Goal: Use online tool/utility: Utilize a website feature to perform a specific function

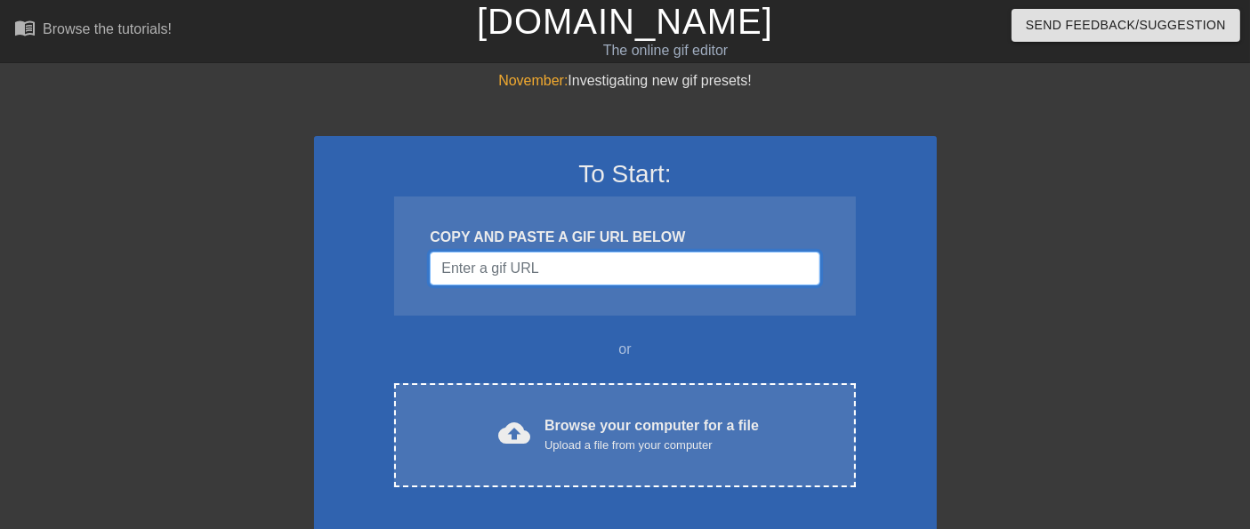
click at [525, 269] on input "Username" at bounding box center [625, 269] width 390 height 34
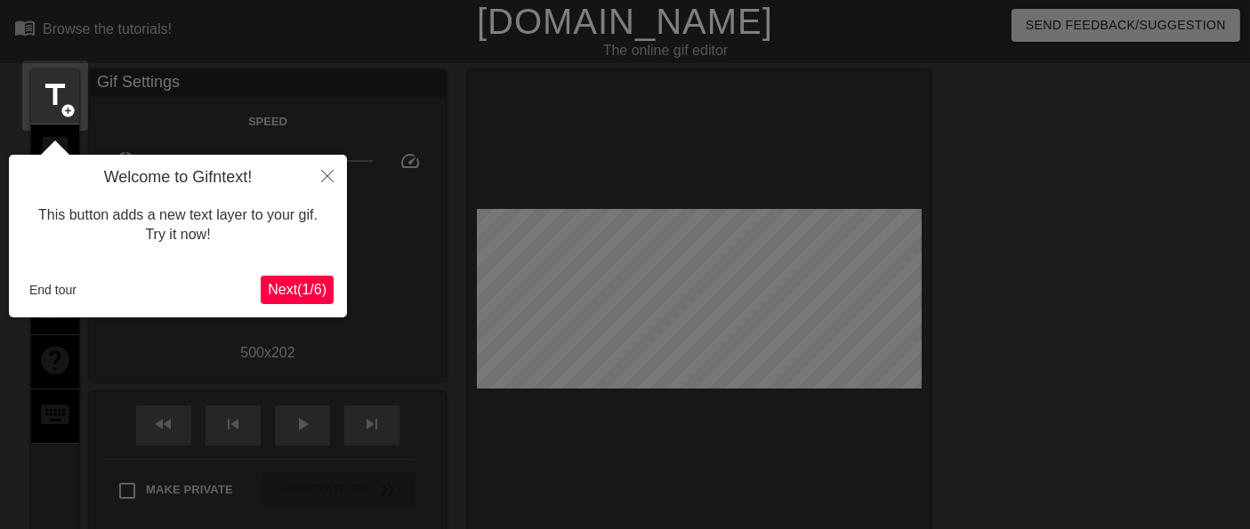
scroll to position [43, 0]
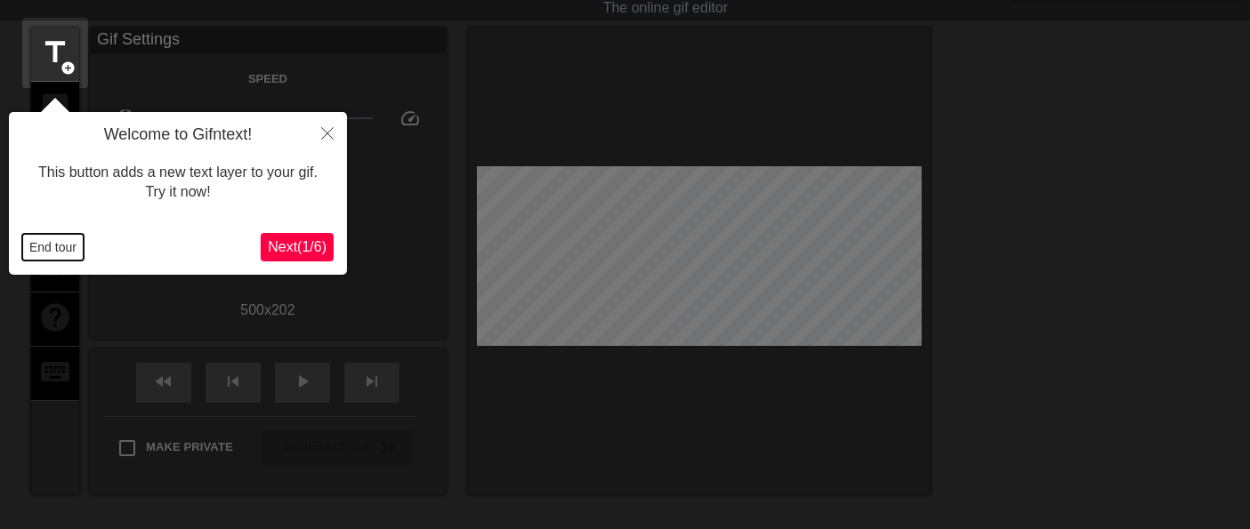
click at [42, 246] on button "End tour" at bounding box center [52, 247] width 61 height 27
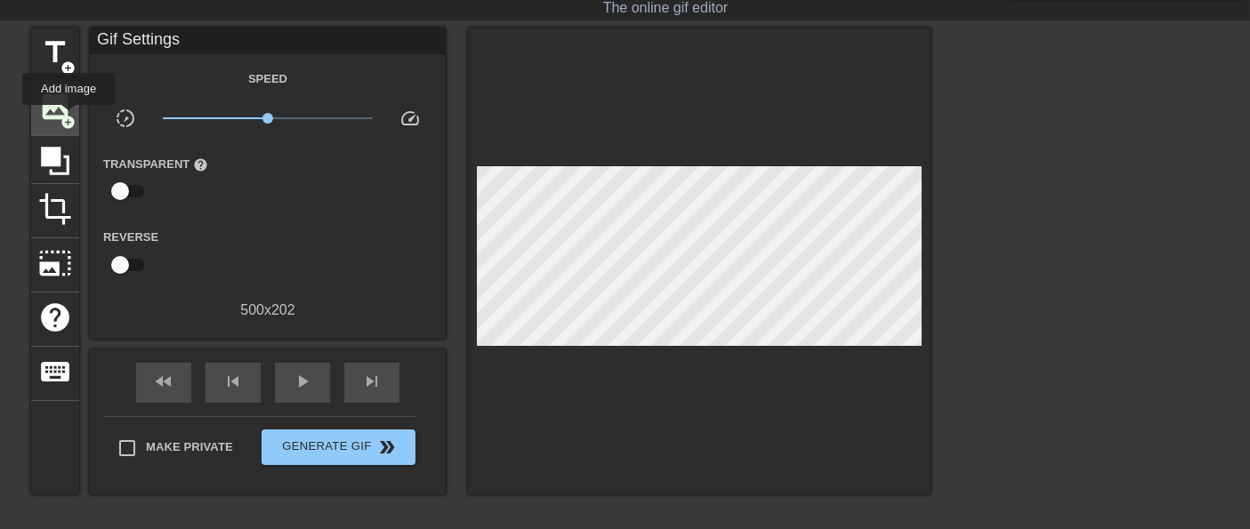
click at [68, 117] on span "add_circle" at bounding box center [67, 122] width 15 height 15
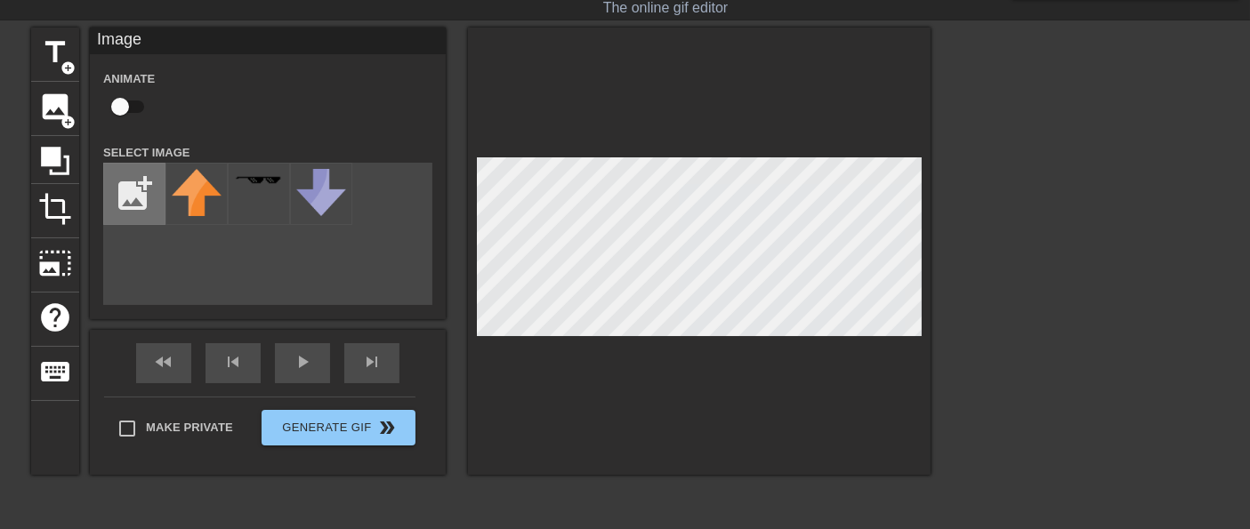
click at [131, 191] on input "file" at bounding box center [134, 194] width 60 height 60
type input "C:\fakepath\[PERSON_NAME] float.png"
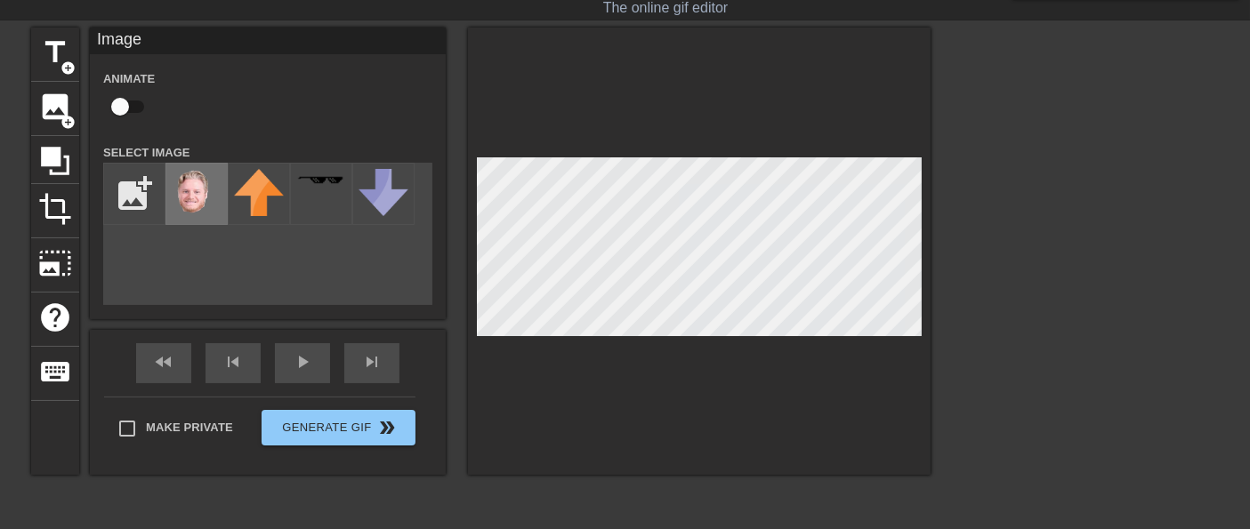
click at [190, 198] on img at bounding box center [197, 194] width 50 height 50
click at [865, 128] on div at bounding box center [699, 251] width 462 height 447
click at [134, 103] on input "checkbox" at bounding box center [119, 107] width 101 height 34
checkbox input "true"
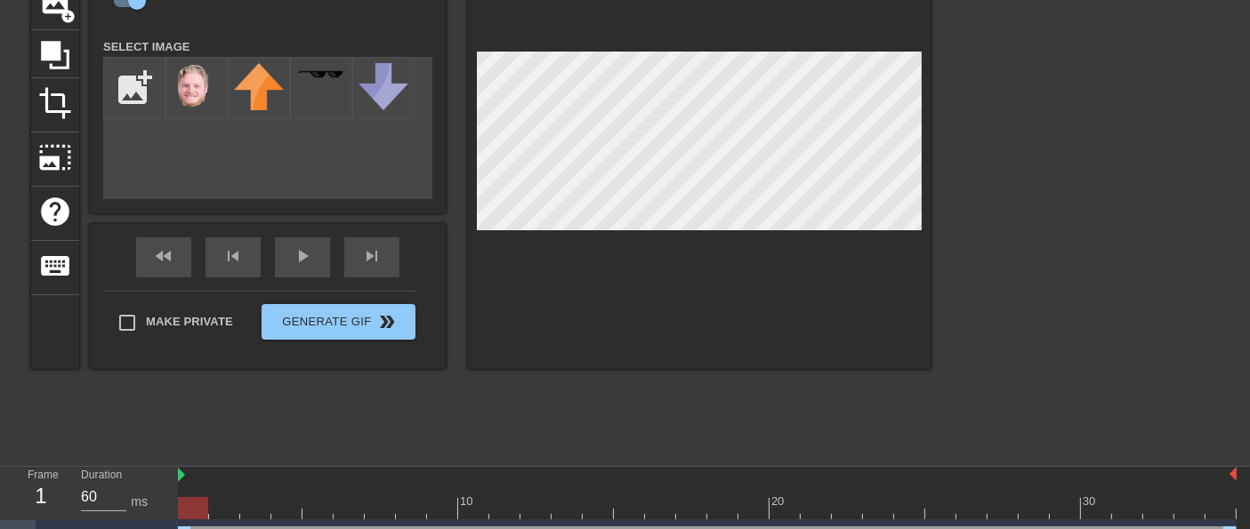
scroll to position [182, 0]
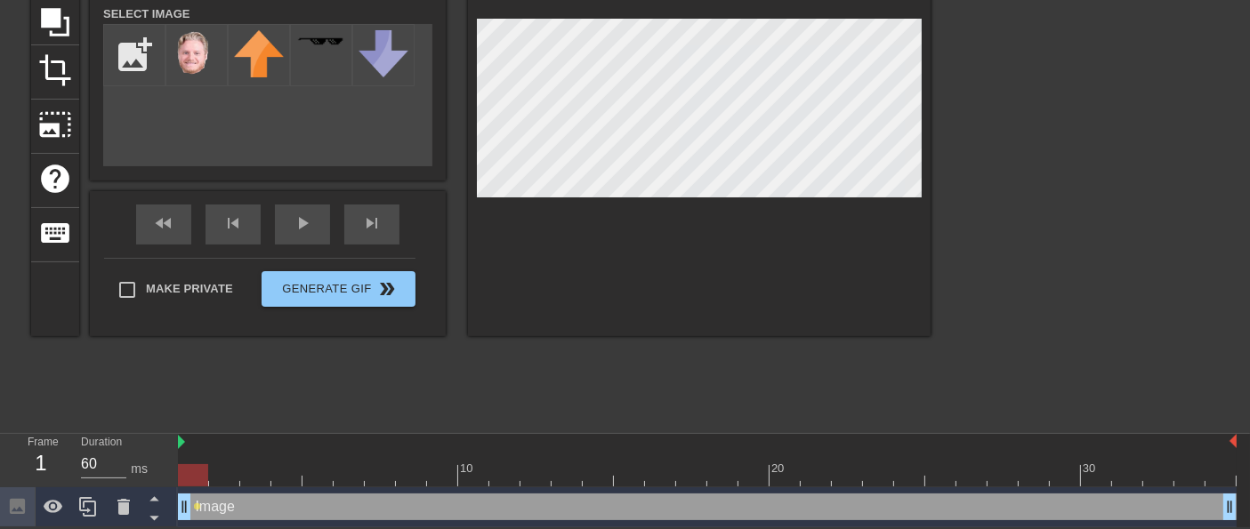
click at [220, 478] on div at bounding box center [707, 475] width 1058 height 22
click at [249, 476] on div at bounding box center [707, 475] width 1058 height 22
click at [292, 474] on div at bounding box center [707, 475] width 1058 height 22
click at [310, 479] on div at bounding box center [707, 475] width 1058 height 22
click at [725, 229] on div at bounding box center [699, 112] width 462 height 447
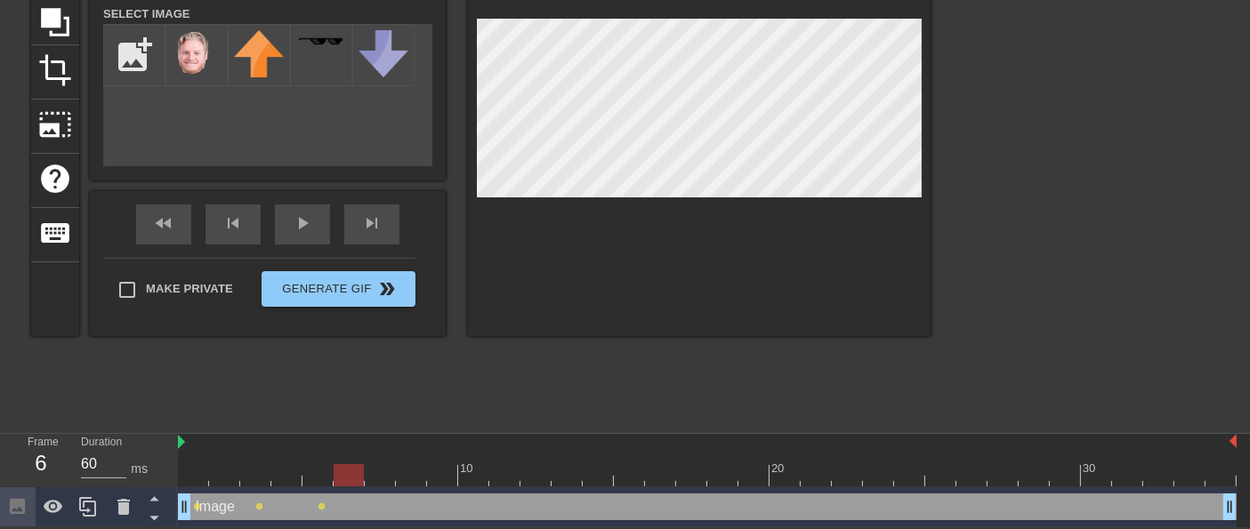
click at [347, 476] on div at bounding box center [707, 475] width 1058 height 22
click at [376, 475] on div at bounding box center [707, 475] width 1058 height 22
click at [412, 478] on div at bounding box center [707, 475] width 1058 height 22
click at [443, 471] on div at bounding box center [707, 475] width 1058 height 22
click at [477, 474] on div at bounding box center [707, 475] width 1058 height 22
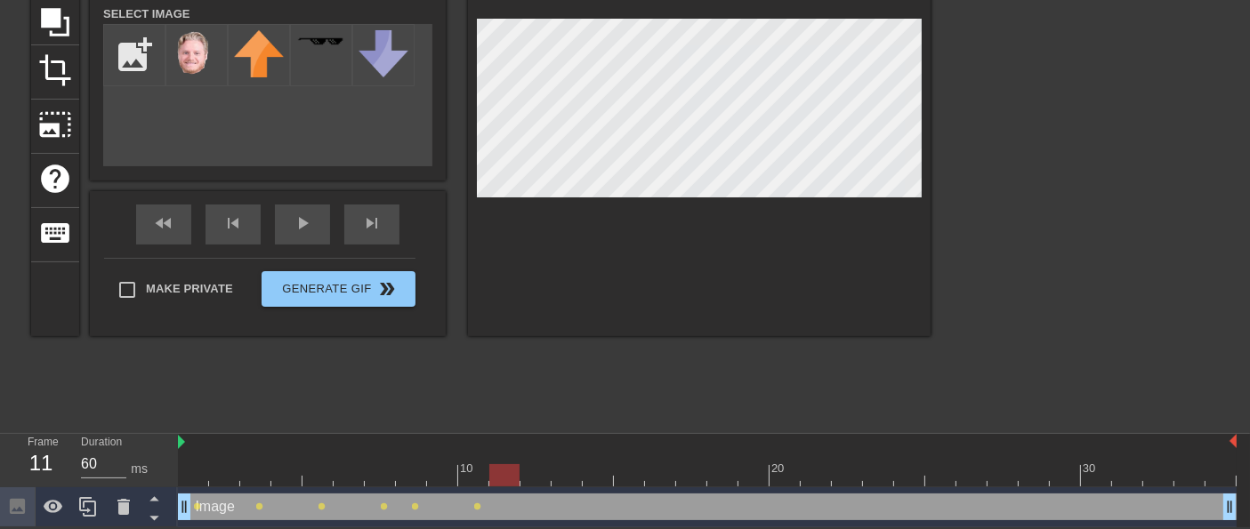
click at [500, 477] on div at bounding box center [707, 475] width 1058 height 22
click at [532, 478] on div at bounding box center [707, 475] width 1058 height 22
click at [571, 476] on div at bounding box center [707, 475] width 1058 height 22
click at [595, 481] on div at bounding box center [707, 475] width 1058 height 22
click at [623, 479] on div at bounding box center [707, 475] width 1058 height 22
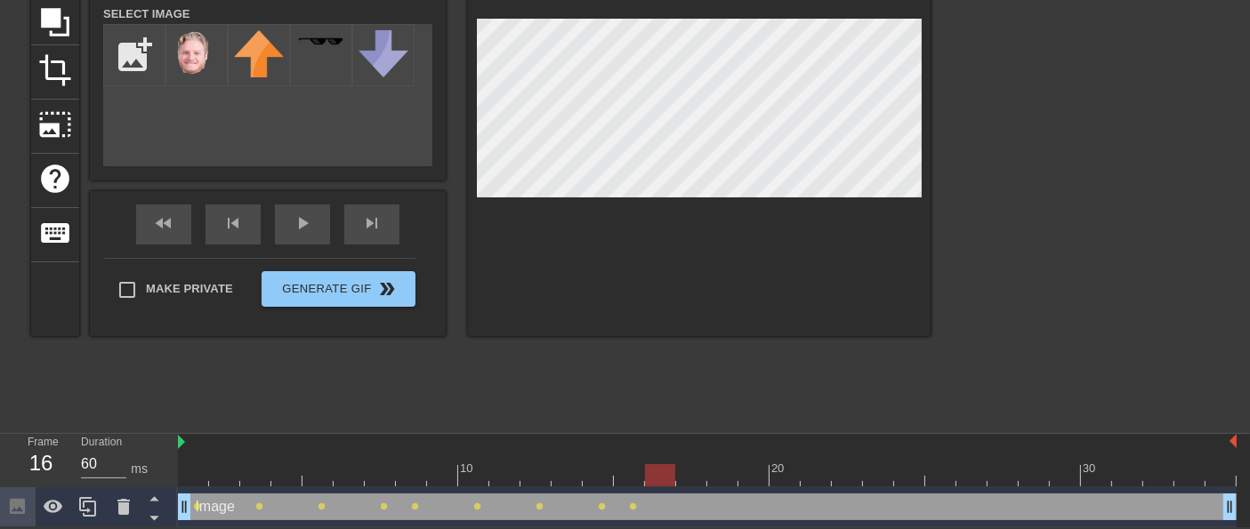
click at [663, 473] on div at bounding box center [707, 475] width 1058 height 22
drag, startPoint x: 696, startPoint y: 473, endPoint x: 707, endPoint y: 428, distance: 46.6
click at [696, 473] on div at bounding box center [707, 475] width 1058 height 22
click at [722, 475] on div at bounding box center [707, 475] width 1058 height 22
click at [753, 476] on div at bounding box center [707, 475] width 1058 height 22
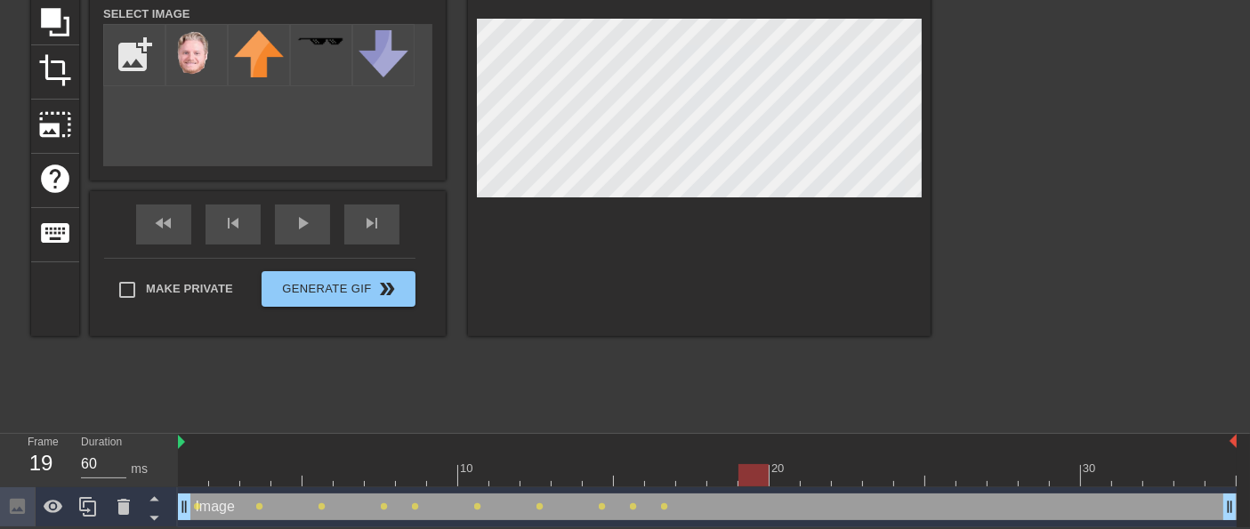
click at [787, 480] on div at bounding box center [707, 475] width 1058 height 22
click at [812, 478] on div at bounding box center [707, 475] width 1058 height 22
click at [846, 479] on div at bounding box center [707, 475] width 1058 height 22
click at [872, 479] on div at bounding box center [707, 475] width 1058 height 22
click at [847, 471] on div at bounding box center [707, 475] width 1058 height 22
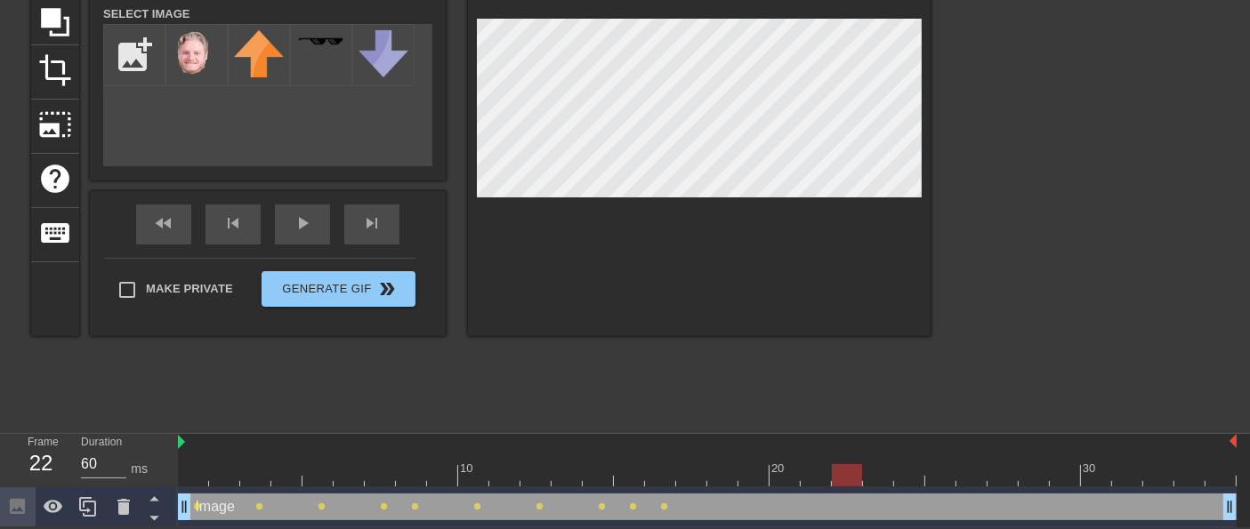
click at [816, 473] on div at bounding box center [707, 475] width 1058 height 22
click at [842, 479] on div at bounding box center [707, 475] width 1058 height 22
click at [882, 479] on div at bounding box center [707, 475] width 1058 height 22
click at [909, 471] on div at bounding box center [707, 475] width 1058 height 22
click at [946, 473] on div at bounding box center [707, 475] width 1058 height 22
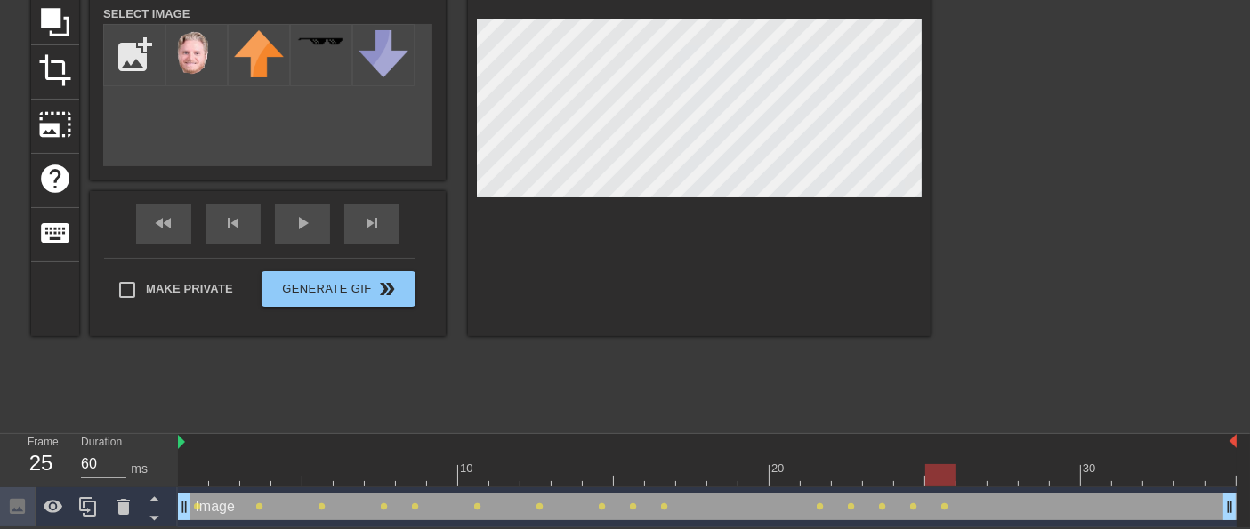
click at [978, 477] on div at bounding box center [707, 475] width 1058 height 22
click at [1008, 478] on div at bounding box center [707, 475] width 1058 height 22
drag, startPoint x: 1036, startPoint y: 477, endPoint x: 1050, endPoint y: 479, distance: 14.3
click at [1036, 479] on div at bounding box center [707, 475] width 1058 height 22
drag, startPoint x: 1059, startPoint y: 469, endPoint x: 1101, endPoint y: 450, distance: 45.8
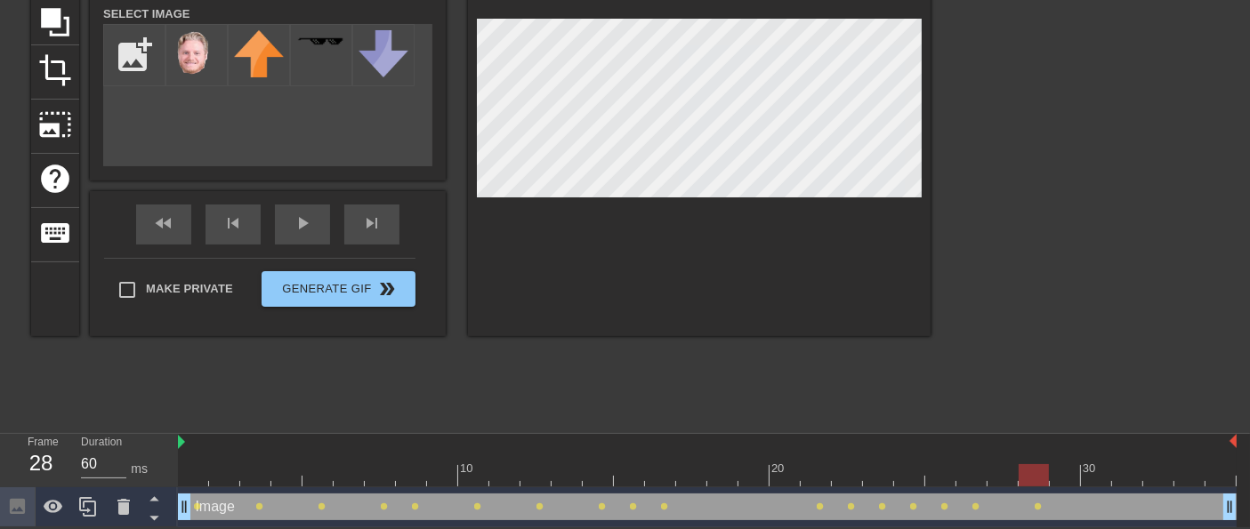
click at [1059, 468] on div at bounding box center [707, 475] width 1058 height 22
click at [1090, 476] on div at bounding box center [707, 475] width 1058 height 22
click at [1130, 476] on div at bounding box center [707, 475] width 1058 height 22
click at [1159, 476] on div at bounding box center [707, 475] width 1058 height 22
click at [1186, 477] on div at bounding box center [707, 475] width 1058 height 22
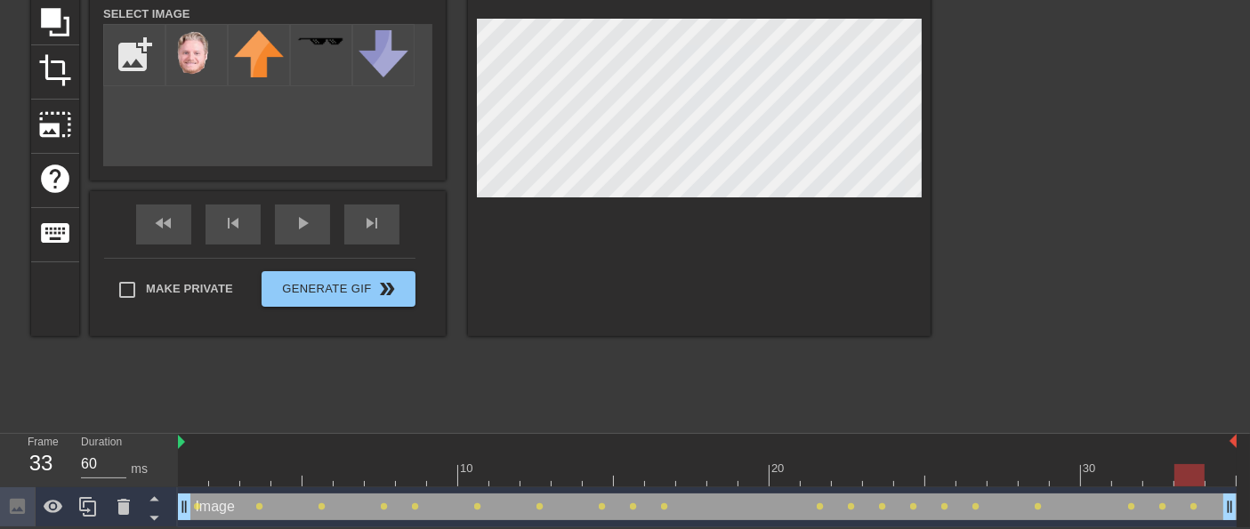
click at [1218, 473] on div at bounding box center [707, 475] width 1058 height 22
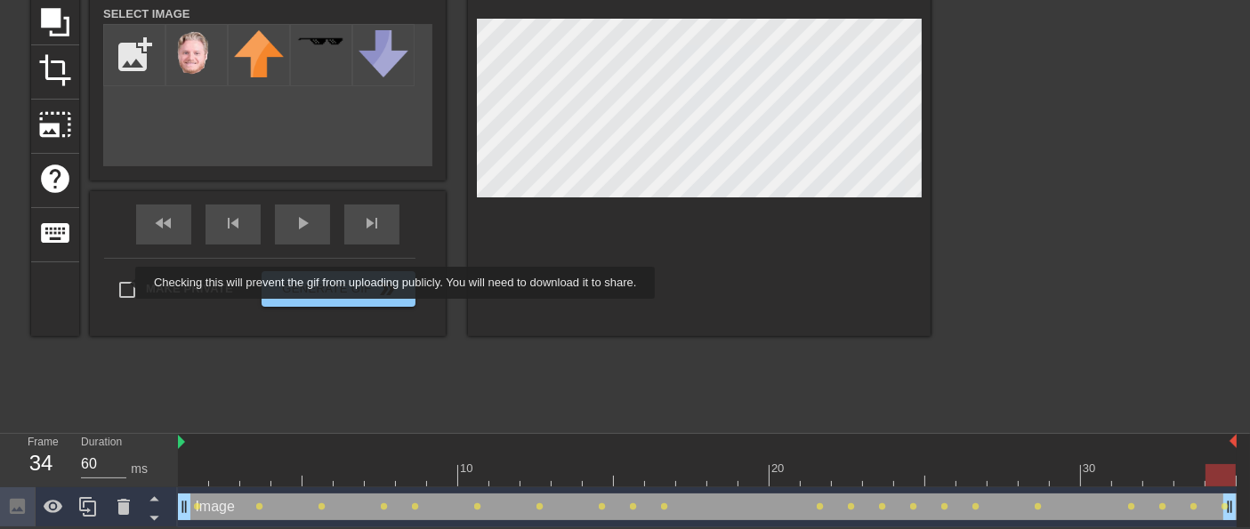
click at [126, 283] on div "Make Private Generate Gif double_arrow" at bounding box center [259, 293] width 311 height 70
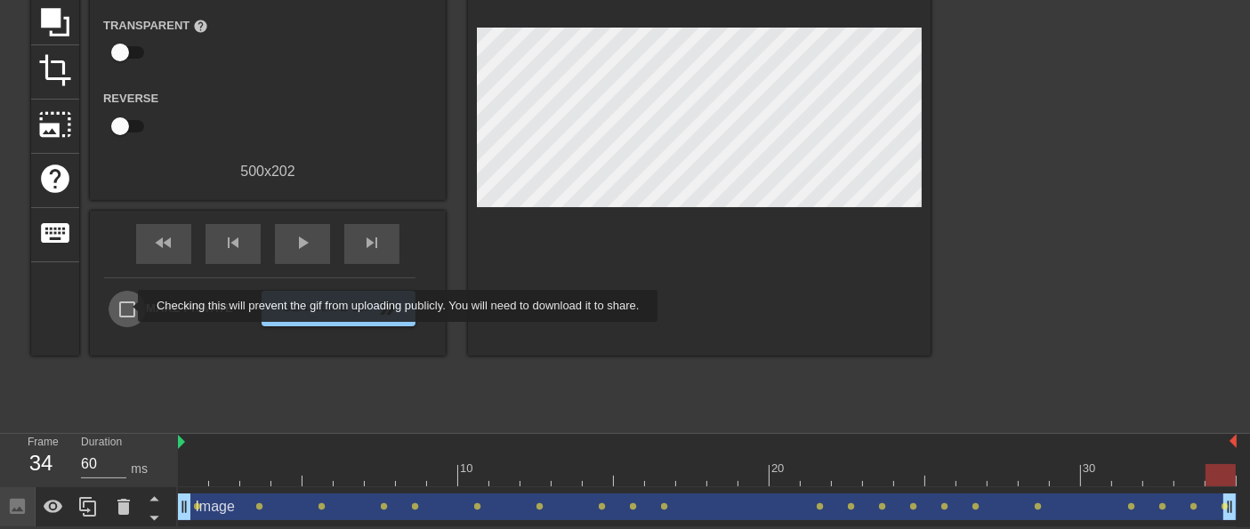
click at [126, 306] on input "Make Private" at bounding box center [127, 309] width 37 height 37
checkbox input "true"
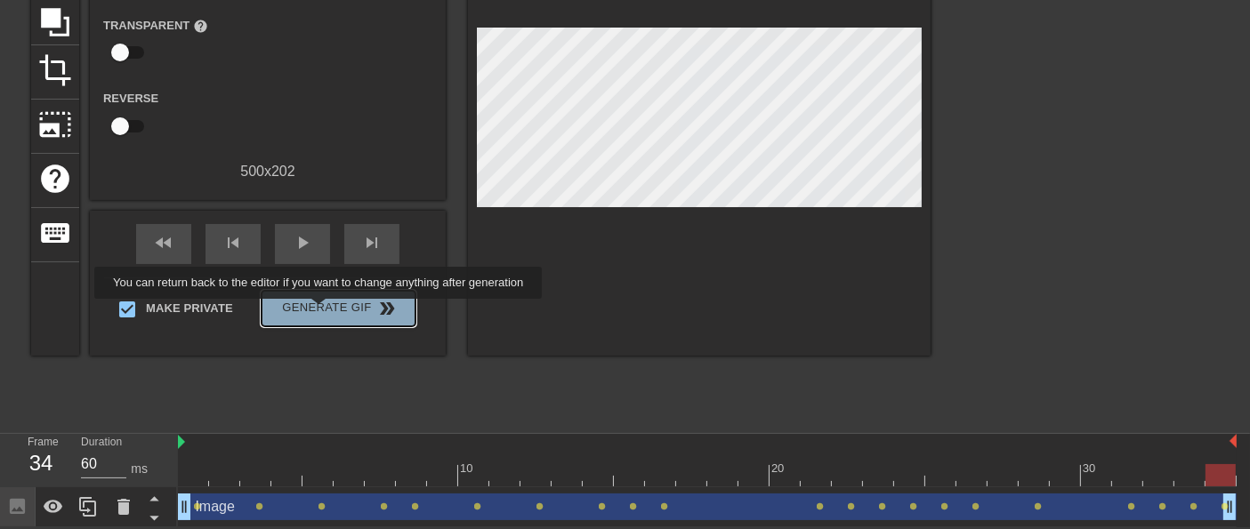
click at [320, 311] on span "Generate Gif double_arrow" at bounding box center [339, 308] width 140 height 21
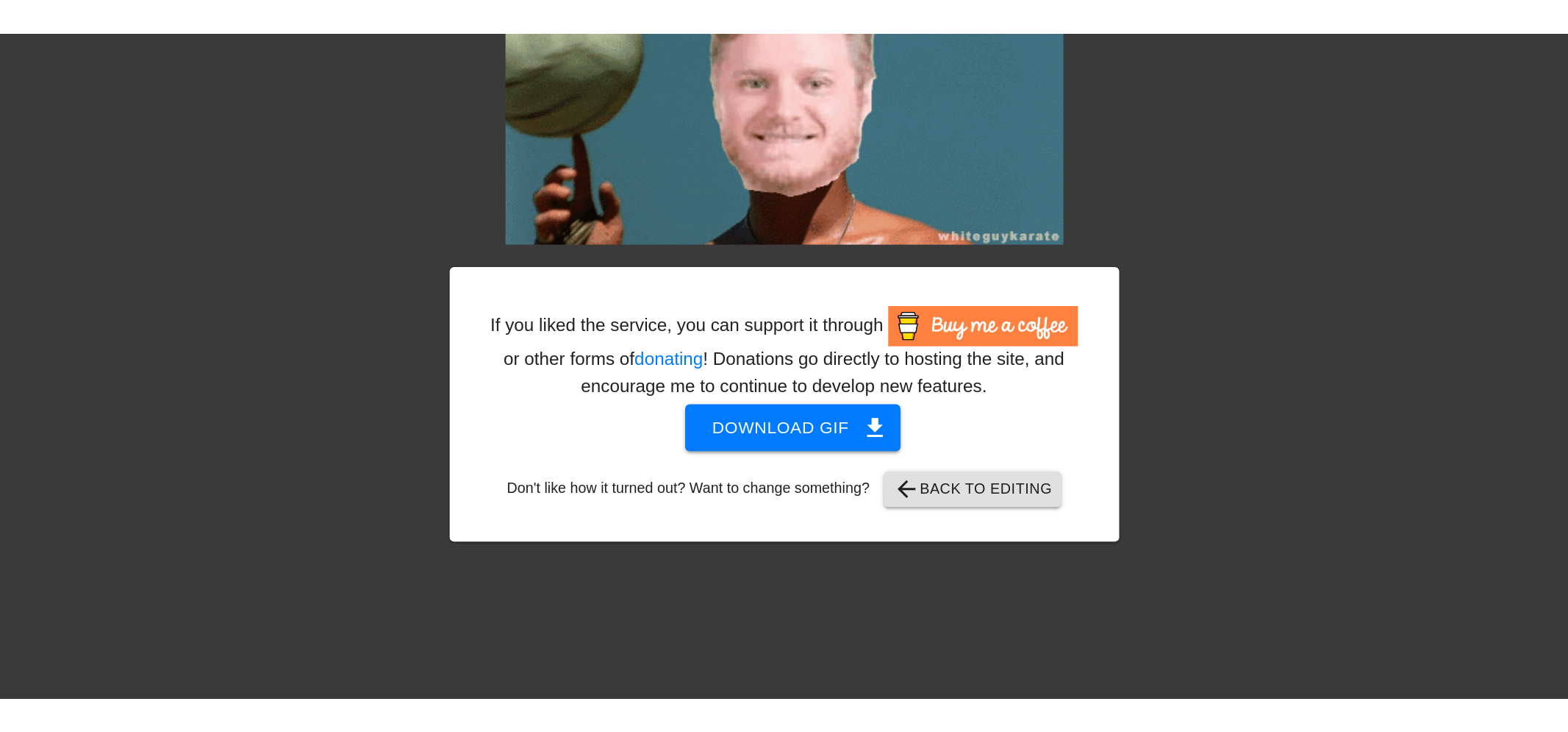
scroll to position [0, 0]
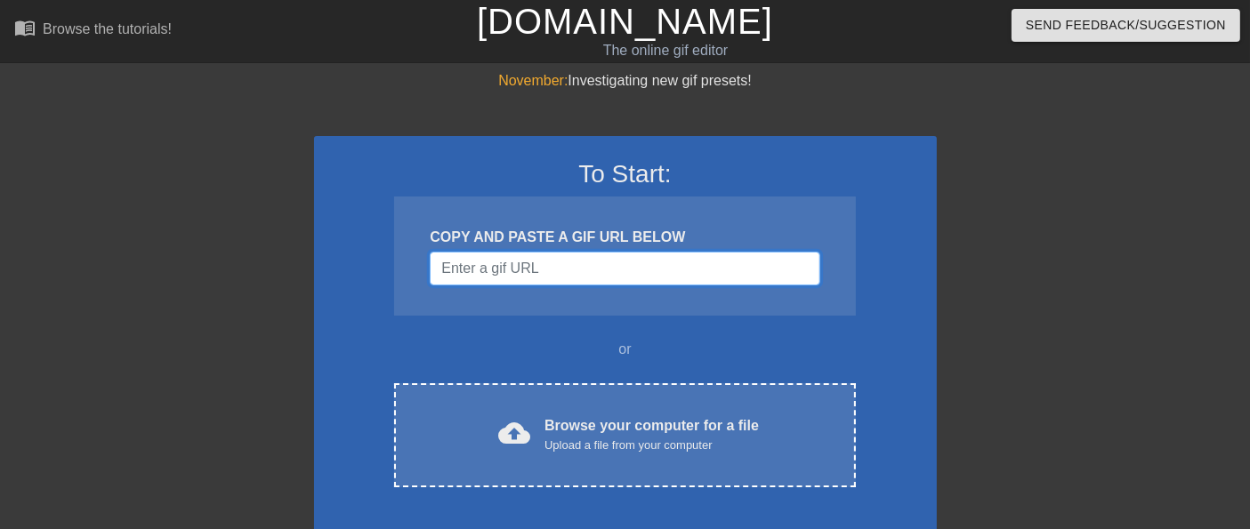
click at [546, 267] on input "Username" at bounding box center [625, 269] width 390 height 34
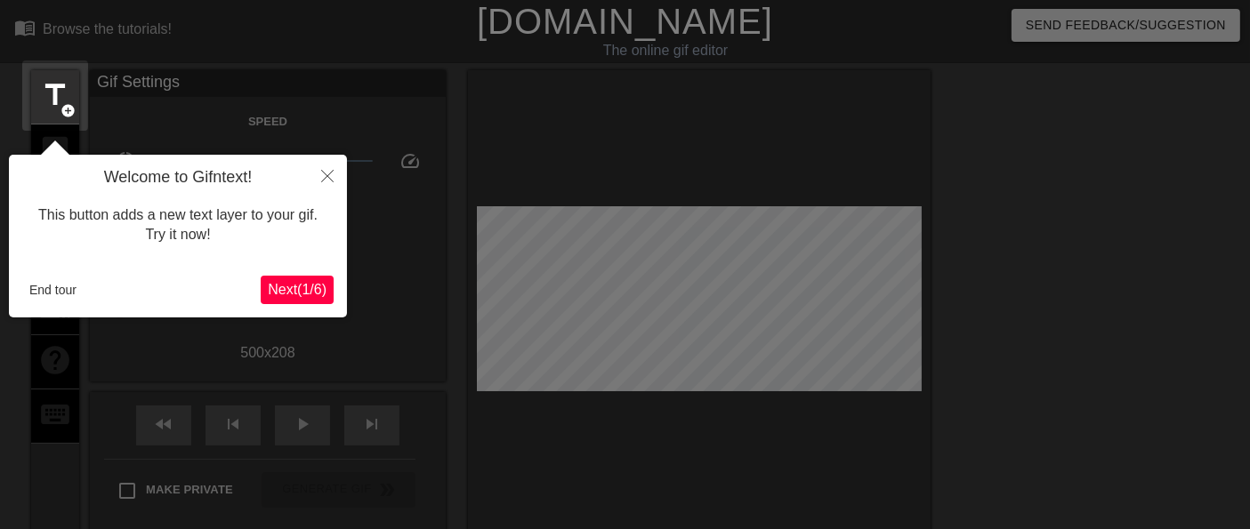
scroll to position [43, 0]
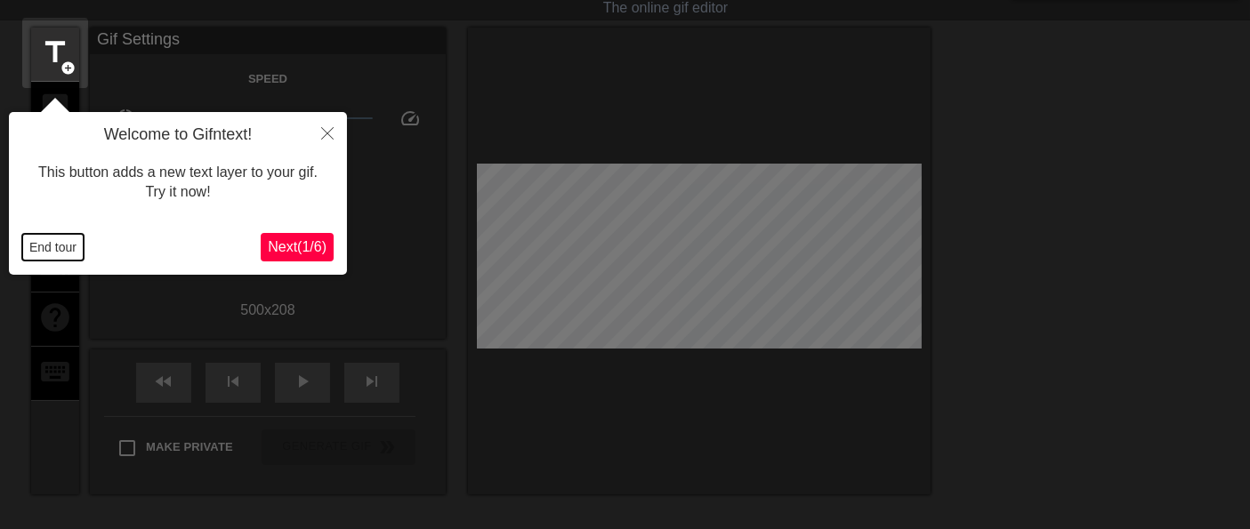
click at [68, 247] on button "End tour" at bounding box center [52, 247] width 61 height 27
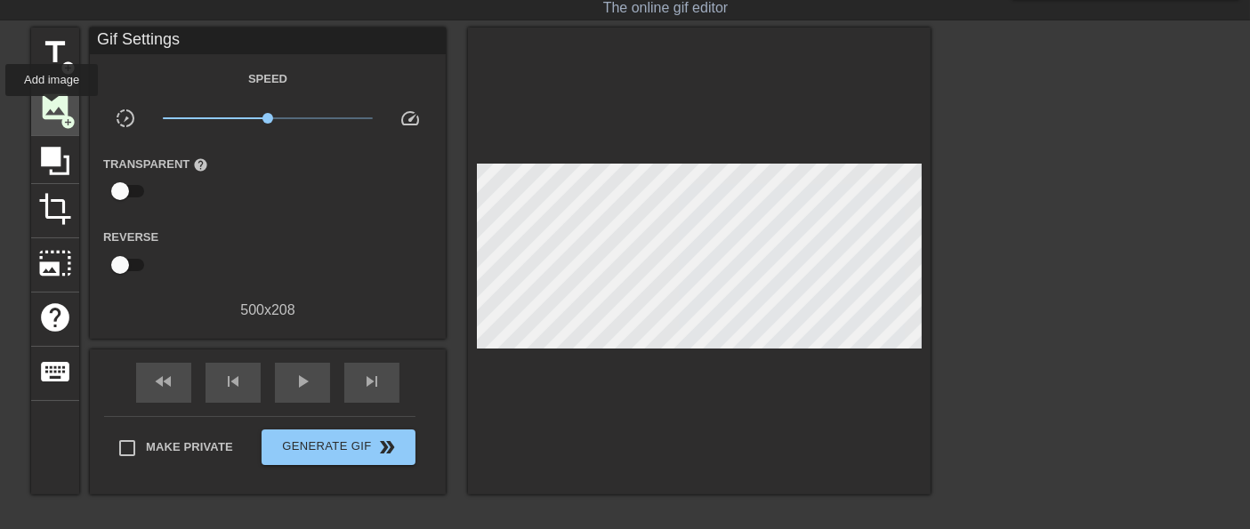
click at [52, 109] on span "image" at bounding box center [55, 107] width 34 height 34
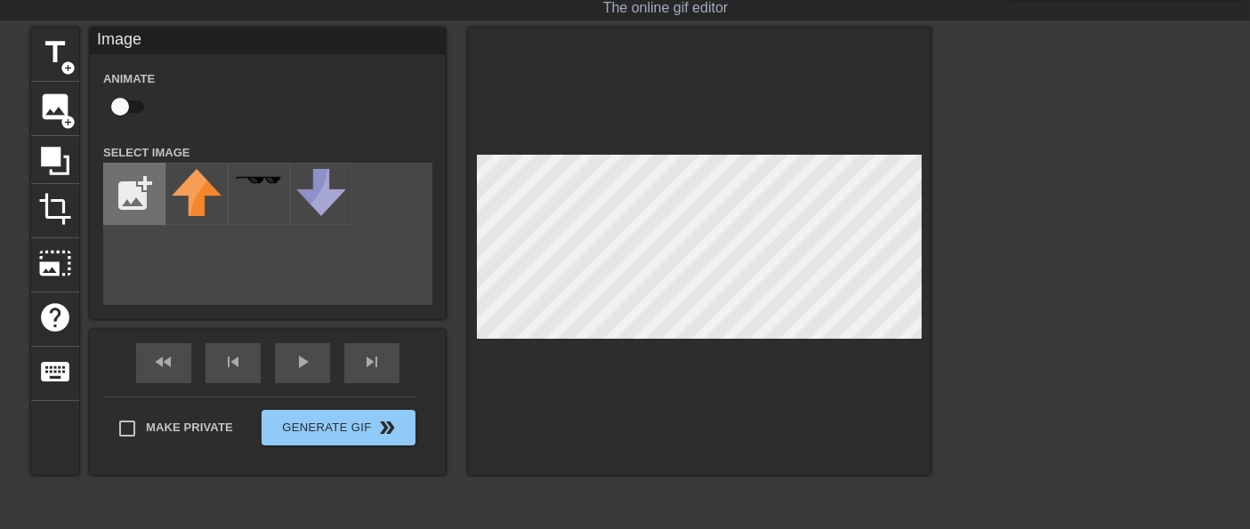
click at [123, 189] on input "file" at bounding box center [134, 194] width 60 height 60
type input "C:\fakepath\aleks float.png"
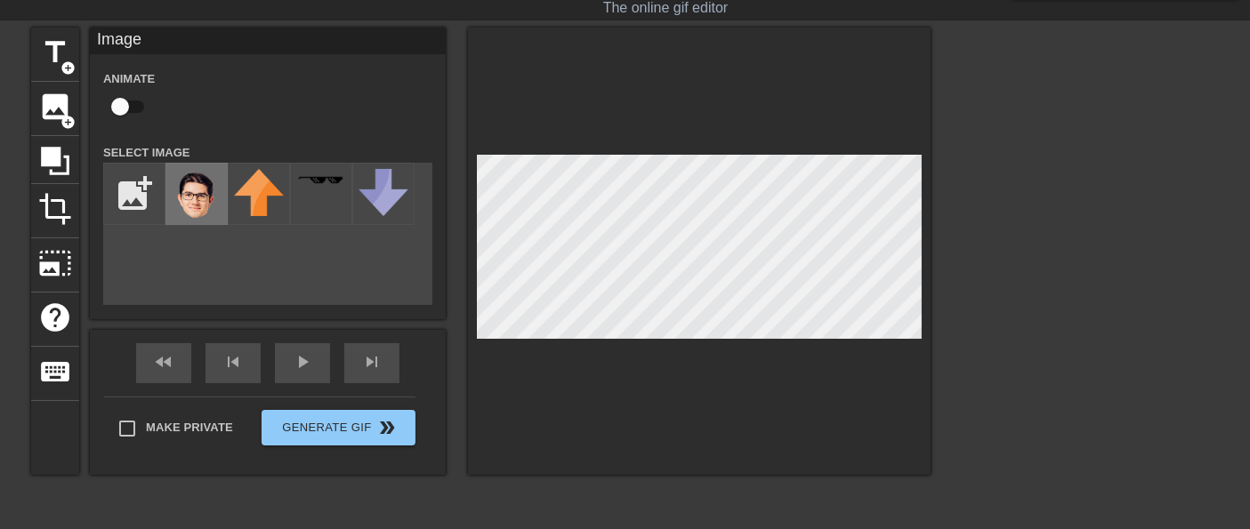
click at [209, 202] on img at bounding box center [197, 194] width 50 height 51
click at [627, 373] on div at bounding box center [699, 251] width 462 height 447
click at [117, 105] on input "checkbox" at bounding box center [119, 107] width 101 height 34
checkbox input "true"
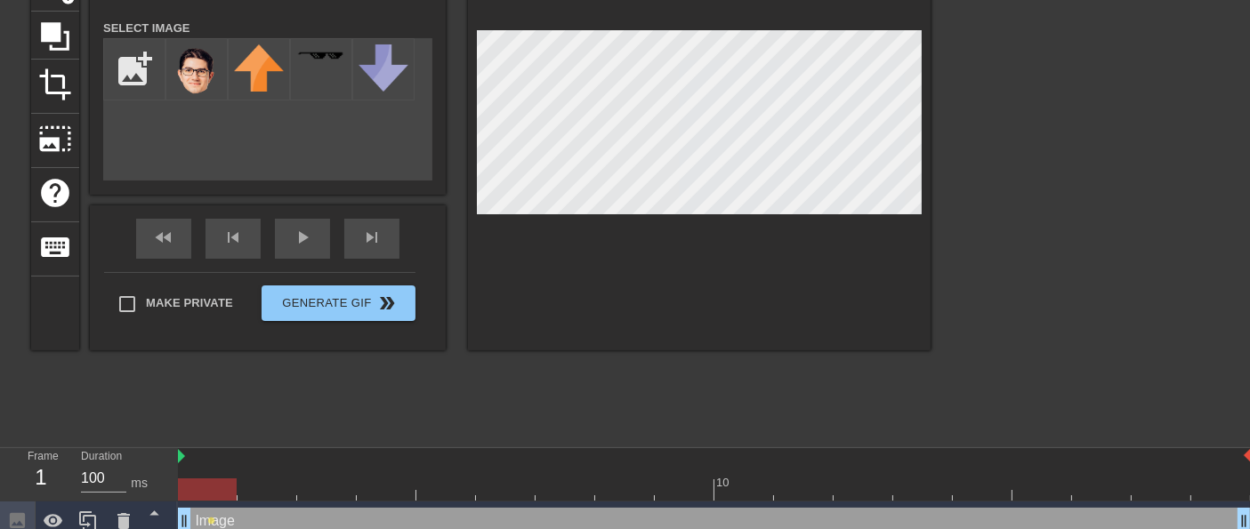
scroll to position [182, 0]
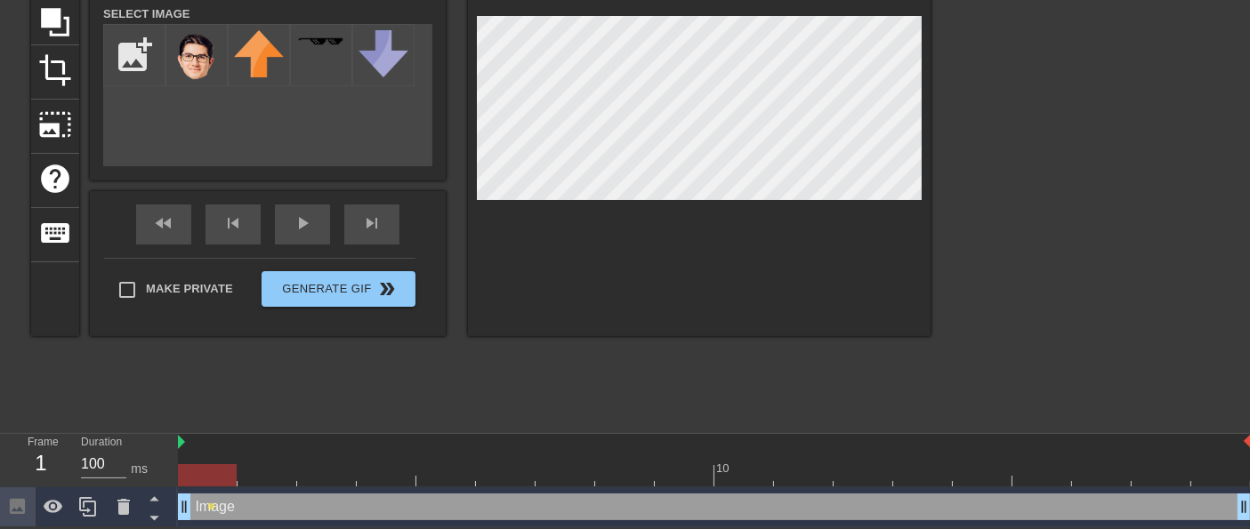
click at [267, 472] on div at bounding box center [714, 475] width 1073 height 22
click at [329, 476] on div at bounding box center [714, 475] width 1073 height 22
click at [398, 479] on div at bounding box center [714, 475] width 1073 height 22
drag, startPoint x: 444, startPoint y: 479, endPoint x: 478, endPoint y: 448, distance: 45.9
click at [444, 479] on div at bounding box center [714, 475] width 1073 height 22
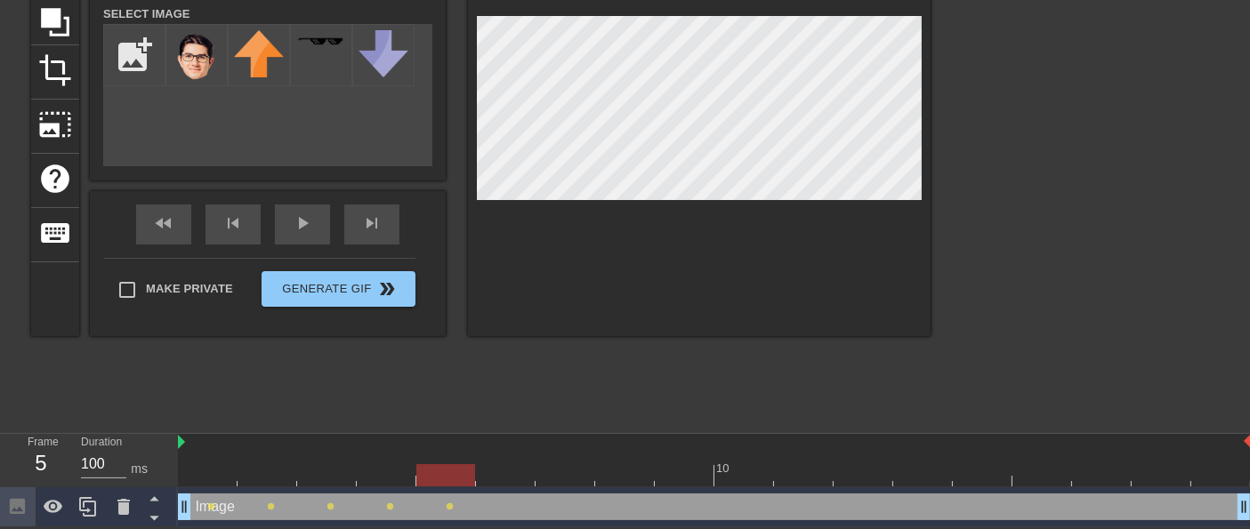
click at [514, 476] on div at bounding box center [714, 475] width 1073 height 22
click at [569, 480] on div at bounding box center [714, 475] width 1073 height 22
click at [617, 479] on div at bounding box center [714, 475] width 1073 height 22
click at [689, 469] on div at bounding box center [714, 475] width 1073 height 22
click at [751, 475] on div at bounding box center [714, 475] width 1073 height 22
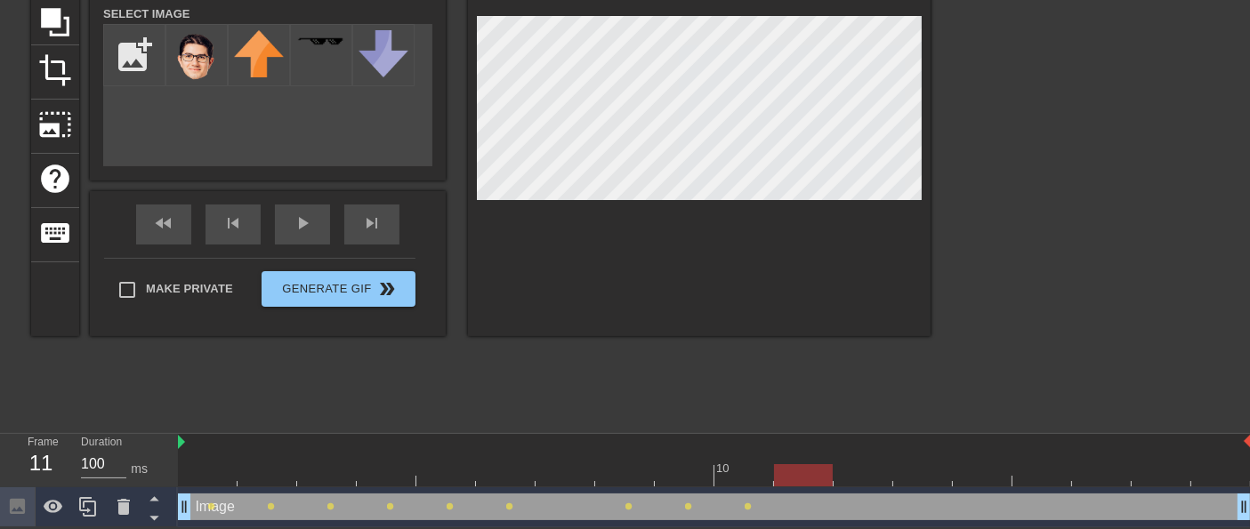
click at [800, 484] on div at bounding box center [714, 475] width 1073 height 22
click at [864, 479] on div at bounding box center [714, 475] width 1073 height 22
click at [970, 475] on div at bounding box center [714, 475] width 1073 height 22
click at [1048, 475] on div at bounding box center [714, 475] width 1073 height 22
drag, startPoint x: 1115, startPoint y: 471, endPoint x: 1105, endPoint y: 446, distance: 27.9
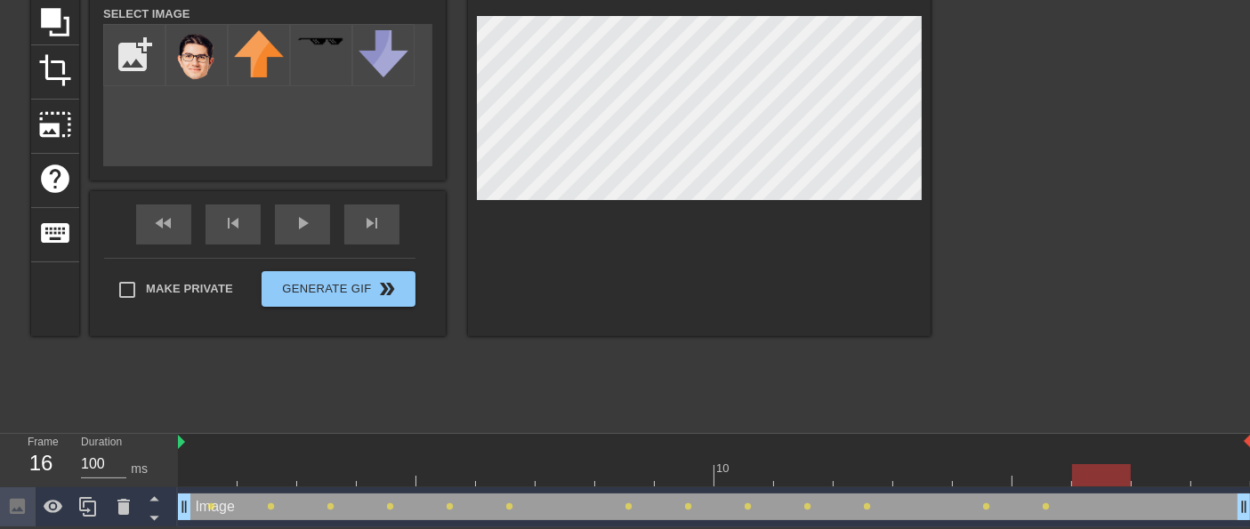
click at [1115, 471] on div at bounding box center [714, 475] width 1073 height 22
click at [1170, 474] on div at bounding box center [714, 475] width 1073 height 22
click at [1222, 473] on div at bounding box center [714, 475] width 1073 height 22
click at [129, 69] on input "file" at bounding box center [134, 55] width 60 height 60
type input "C:\fakepath\[PERSON_NAME] float.png"
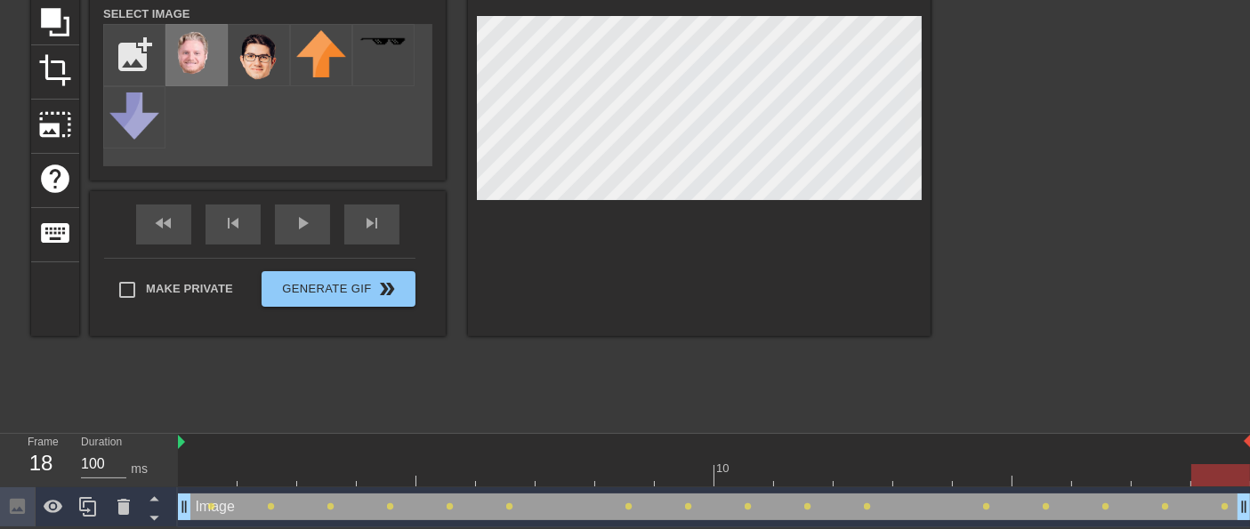
click at [197, 62] on img at bounding box center [197, 55] width 50 height 50
click at [251, 62] on img at bounding box center [259, 55] width 50 height 51
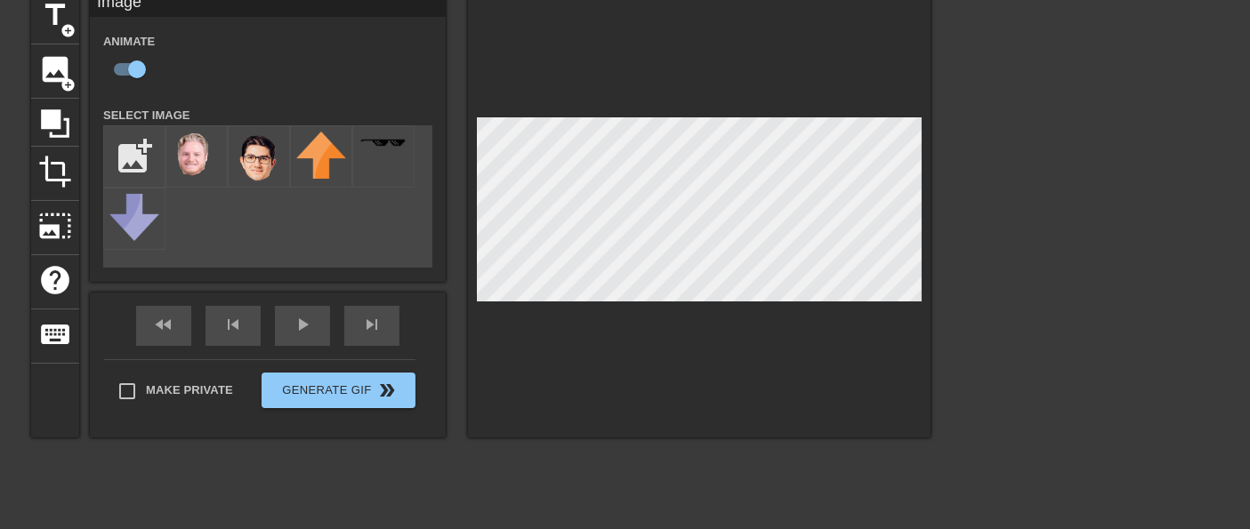
scroll to position [99, 0]
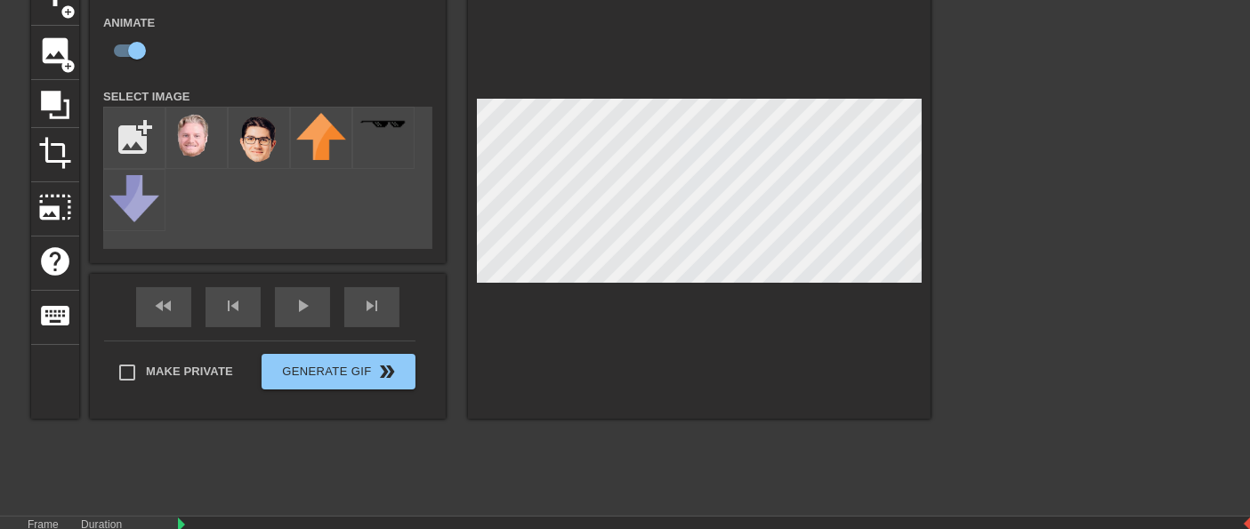
click at [235, 479] on div "title add_circle image add_circle crop photo_size_select_large help keyboard Im…" at bounding box center [480, 239] width 899 height 534
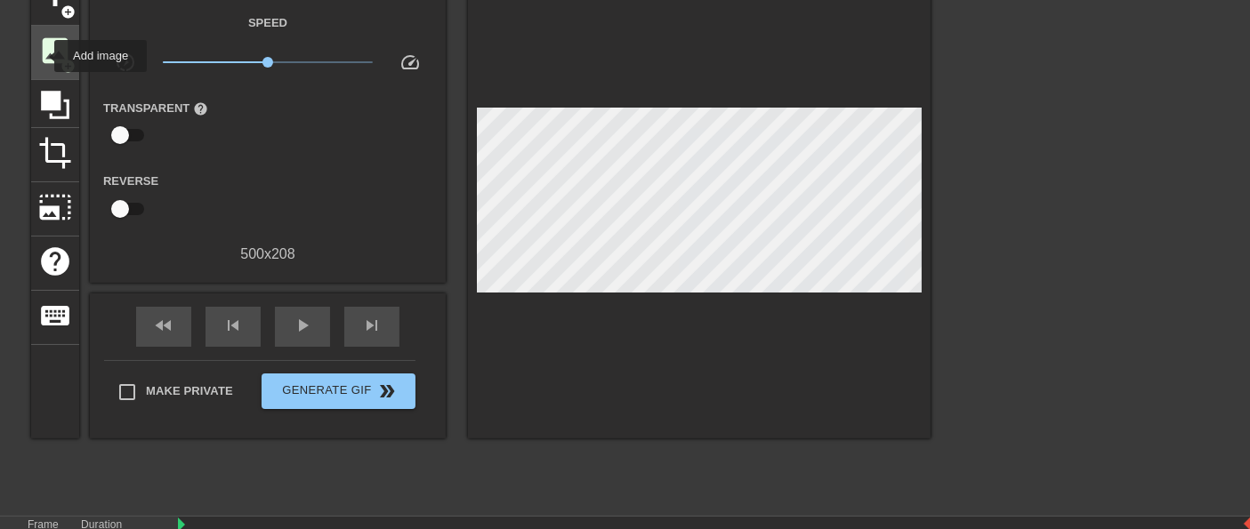
click at [43, 56] on span "image" at bounding box center [55, 51] width 34 height 34
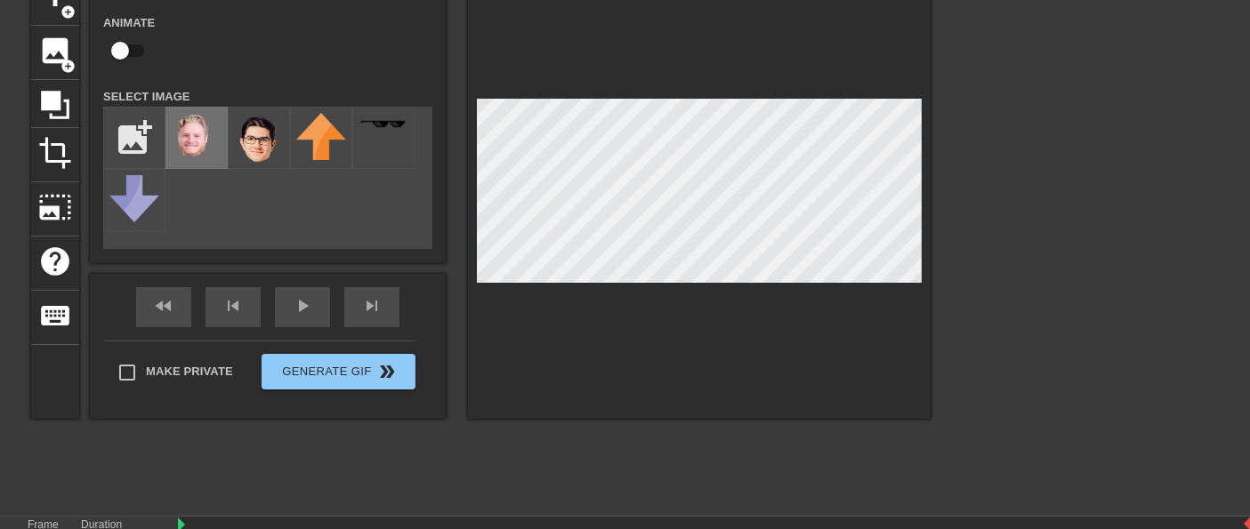
click at [190, 131] on img at bounding box center [197, 138] width 50 height 50
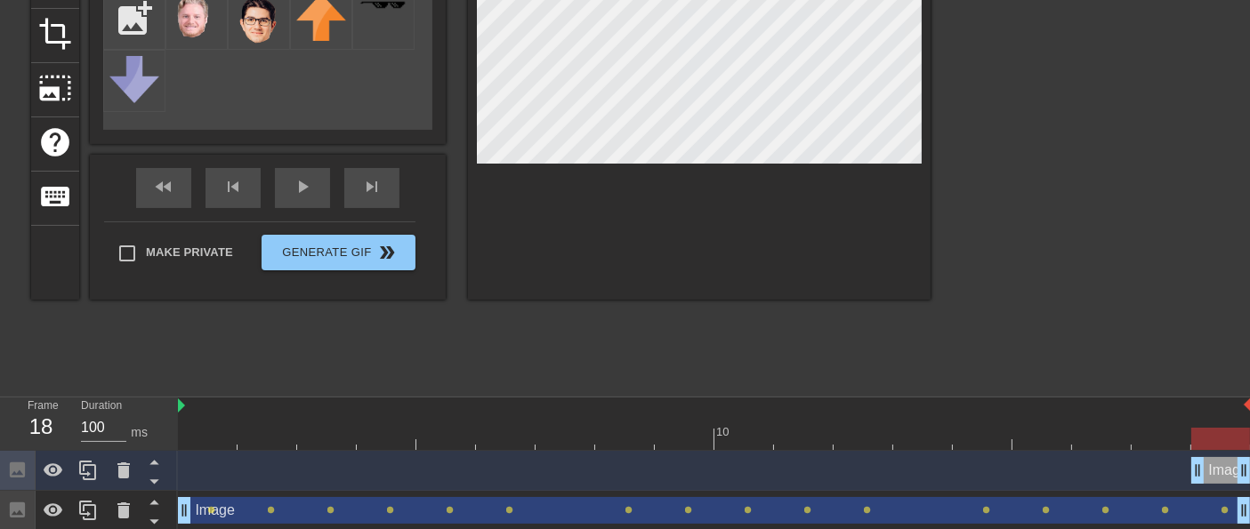
scroll to position [222, 0]
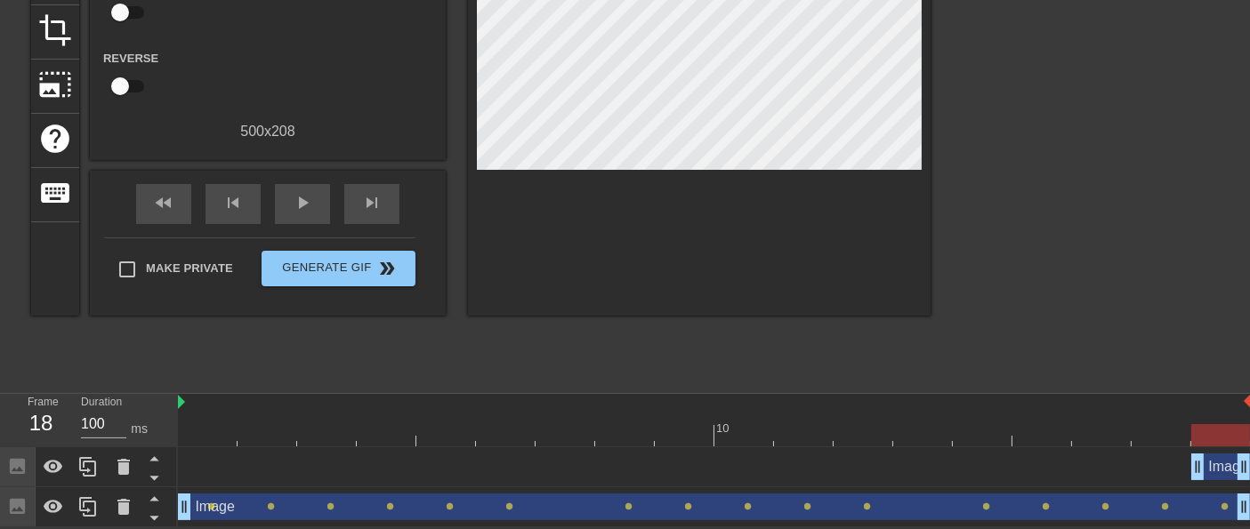
click at [202, 463] on div "Image drag_handle drag_handle" at bounding box center [714, 467] width 1073 height 27
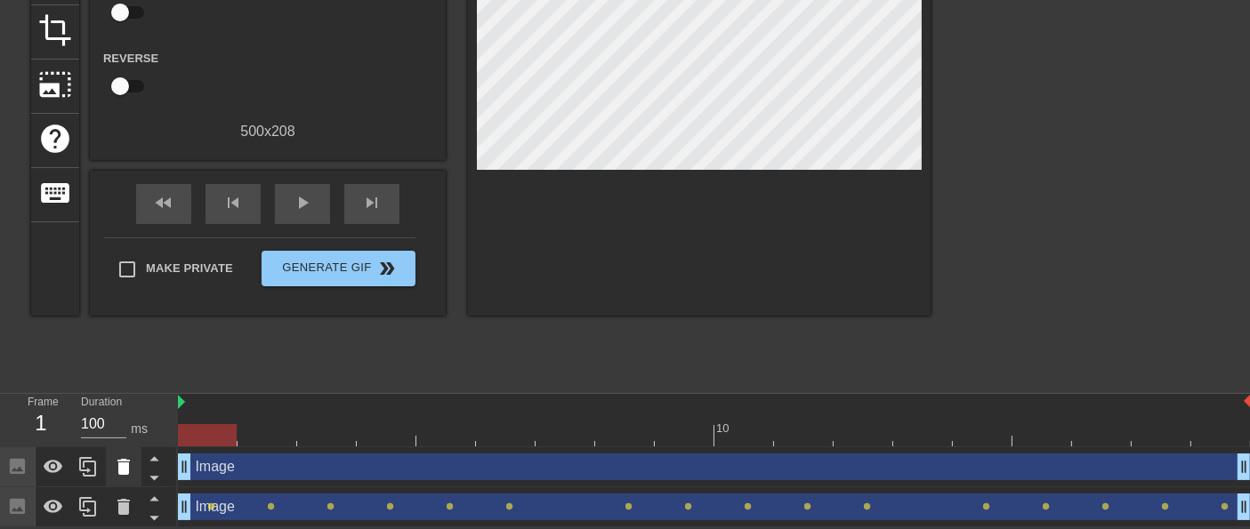
drag, startPoint x: 1195, startPoint y: 464, endPoint x: 115, endPoint y: 457, distance: 1080.7
click at [115, 457] on div "Frame 1 Duration 100 ms 10 Image drag_handle drag_handle Image drag_handle drag…" at bounding box center [625, 460] width 1250 height 133
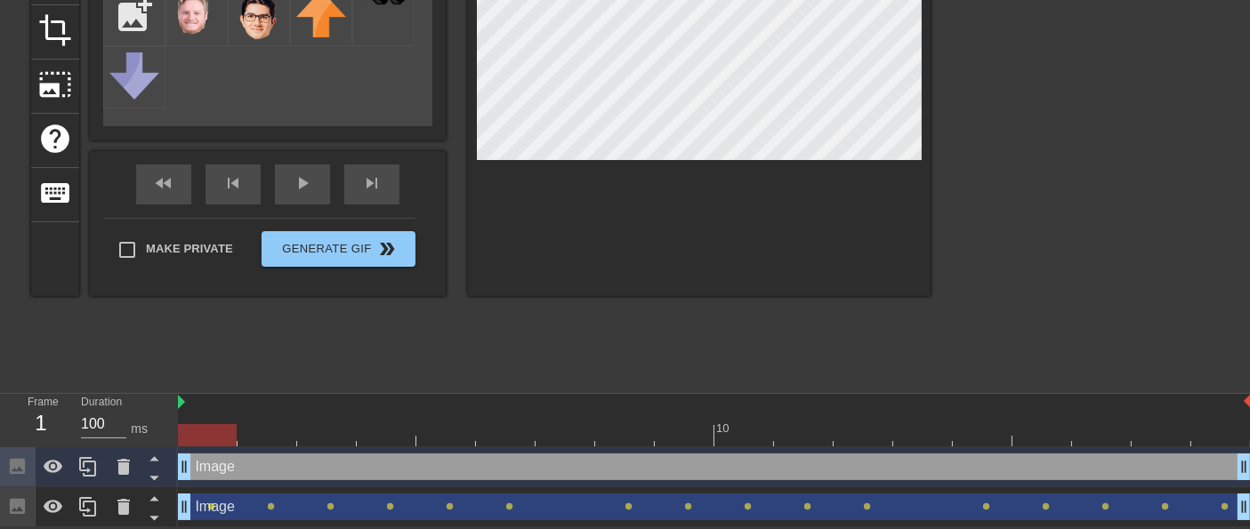
click at [270, 436] on div at bounding box center [714, 435] width 1073 height 22
click at [325, 439] on div at bounding box center [714, 435] width 1073 height 22
click at [205, 435] on div at bounding box center [714, 435] width 1073 height 22
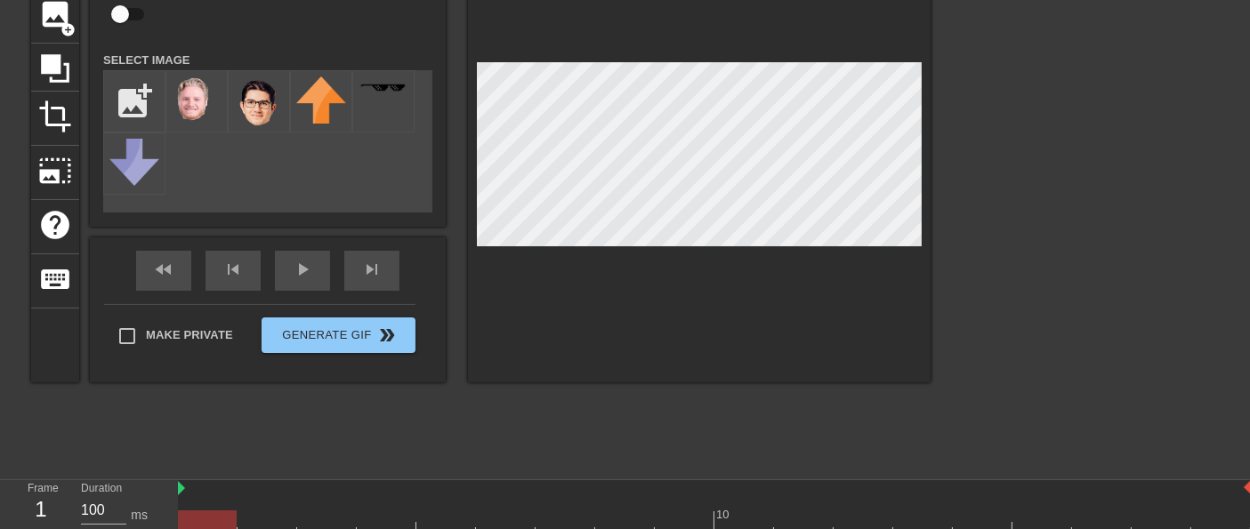
scroll to position [25, 0]
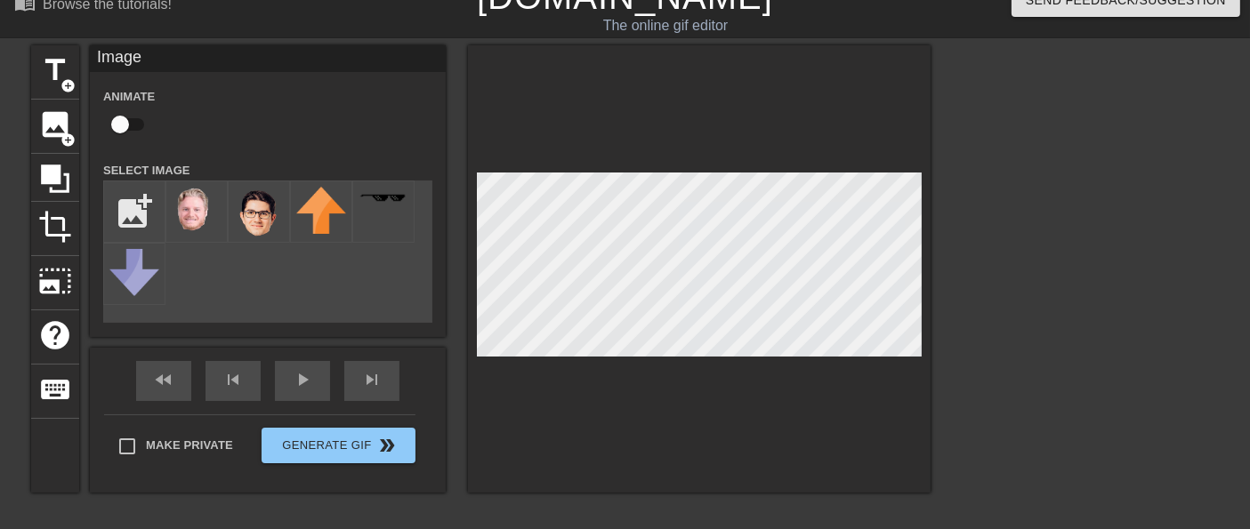
click at [132, 126] on input "checkbox" at bounding box center [119, 125] width 101 height 34
checkbox input "true"
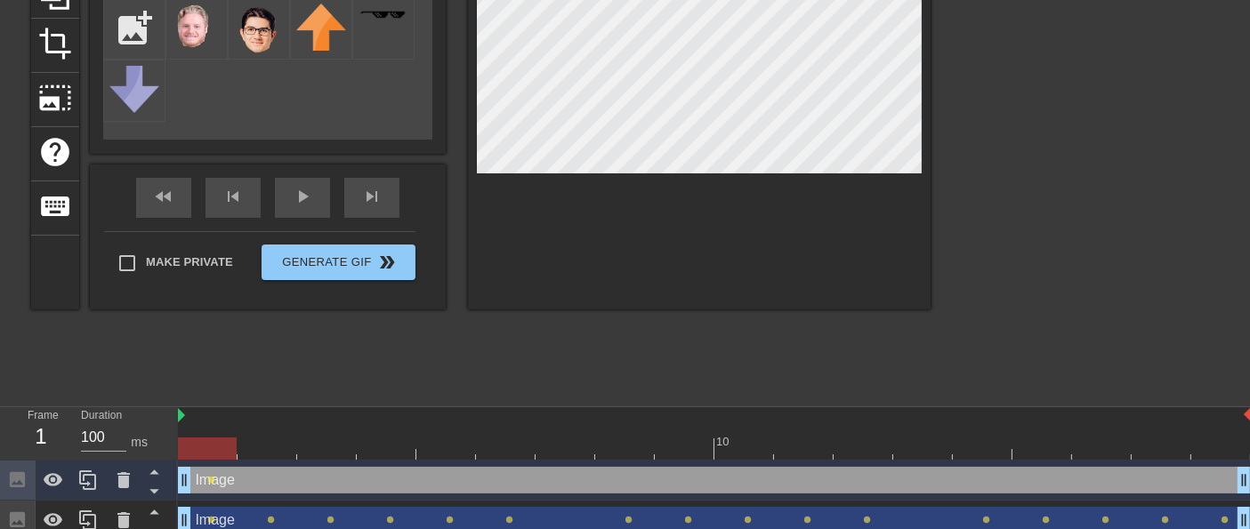
scroll to position [222, 0]
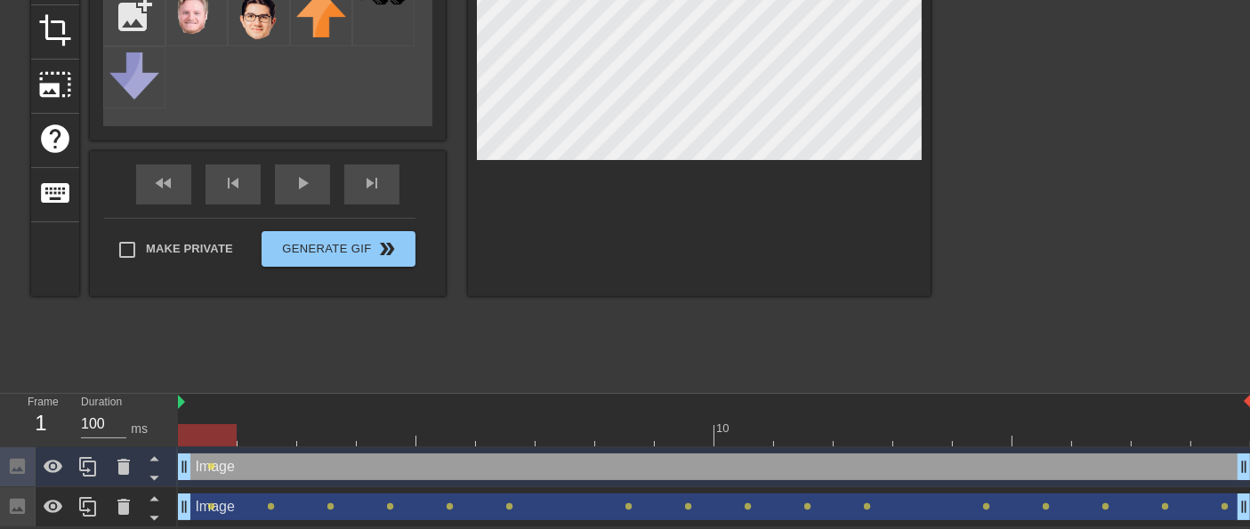
click at [264, 440] on div at bounding box center [714, 435] width 1073 height 22
click at [340, 436] on div at bounding box center [714, 435] width 1073 height 22
click at [390, 440] on div at bounding box center [714, 435] width 1073 height 22
click at [453, 432] on div at bounding box center [714, 435] width 1073 height 22
drag, startPoint x: 505, startPoint y: 433, endPoint x: 591, endPoint y: 303, distance: 155.9
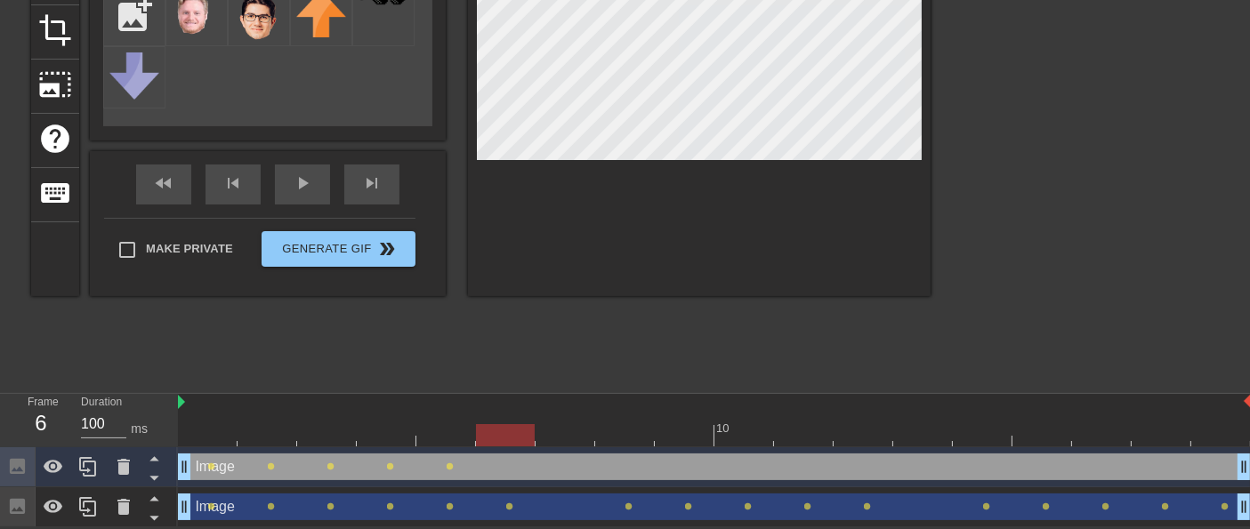
click at [512, 428] on div at bounding box center [714, 435] width 1073 height 22
click at [567, 443] on div at bounding box center [714, 435] width 1073 height 22
click at [630, 441] on div at bounding box center [714, 435] width 1073 height 22
click at [694, 436] on div at bounding box center [714, 435] width 1073 height 22
click at [748, 435] on div at bounding box center [714, 435] width 1073 height 22
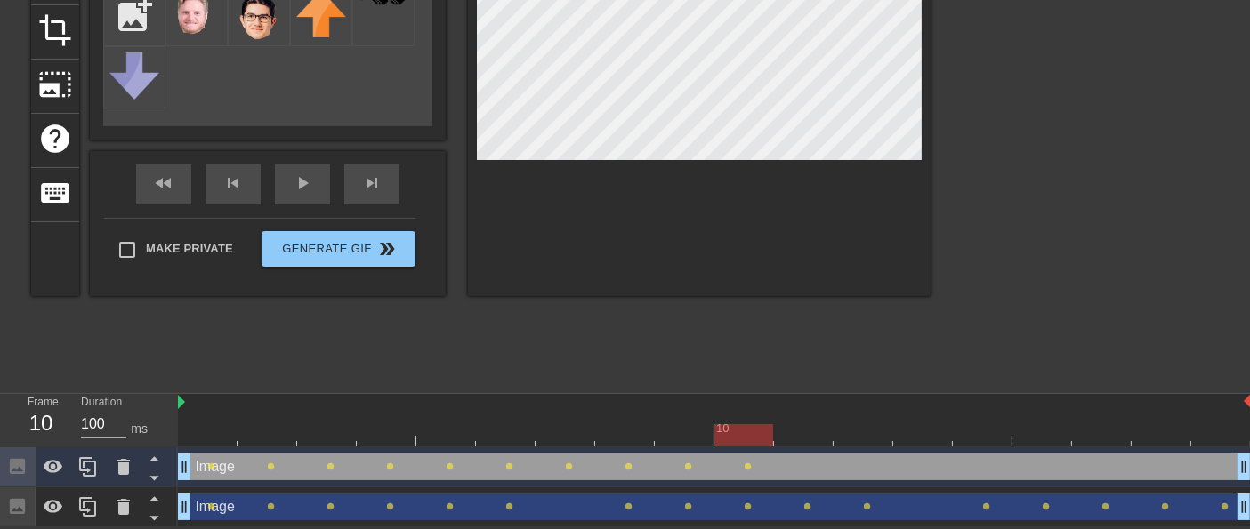
click at [810, 438] on div at bounding box center [714, 435] width 1073 height 22
click at [874, 436] on div at bounding box center [714, 435] width 1073 height 22
click at [930, 435] on div at bounding box center [714, 435] width 1073 height 22
click at [971, 440] on div at bounding box center [714, 435] width 1073 height 22
click at [1052, 437] on div at bounding box center [714, 435] width 1073 height 22
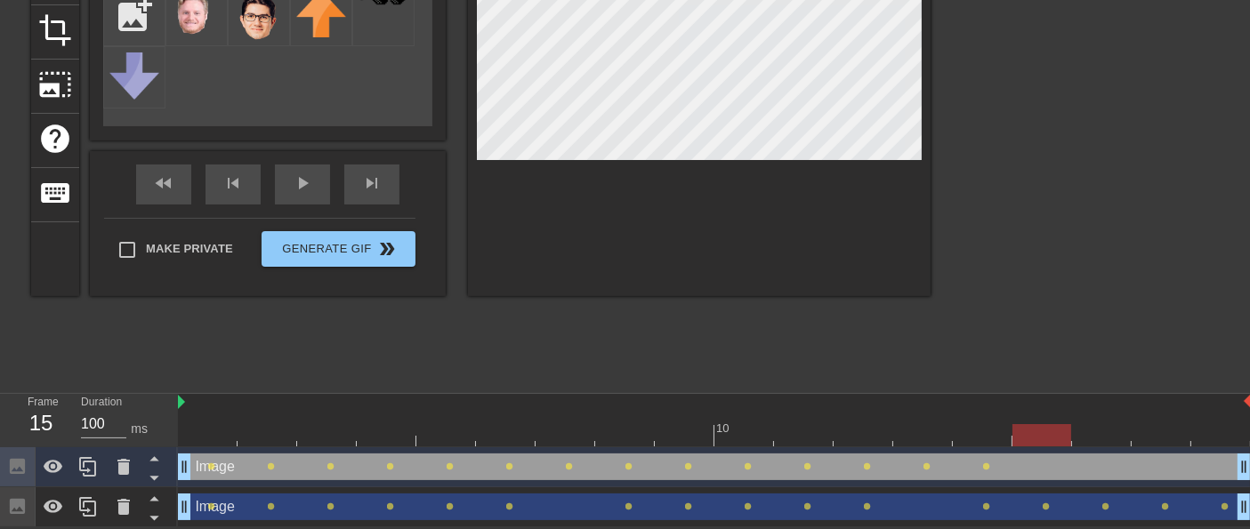
click at [1090, 430] on div at bounding box center [714, 435] width 1073 height 22
click at [1155, 438] on div at bounding box center [714, 435] width 1073 height 22
click at [1219, 445] on div "10" at bounding box center [714, 420] width 1073 height 52
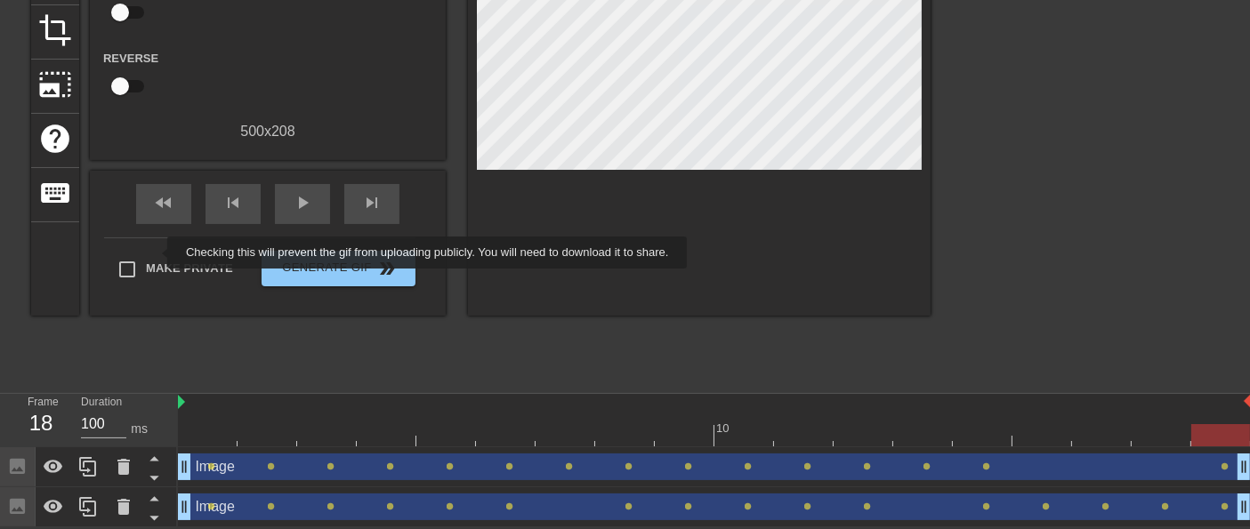
click at [156, 253] on label "Make Private" at bounding box center [171, 269] width 125 height 37
click at [146, 253] on input "Make Private" at bounding box center [127, 269] width 37 height 37
checkbox input "true"
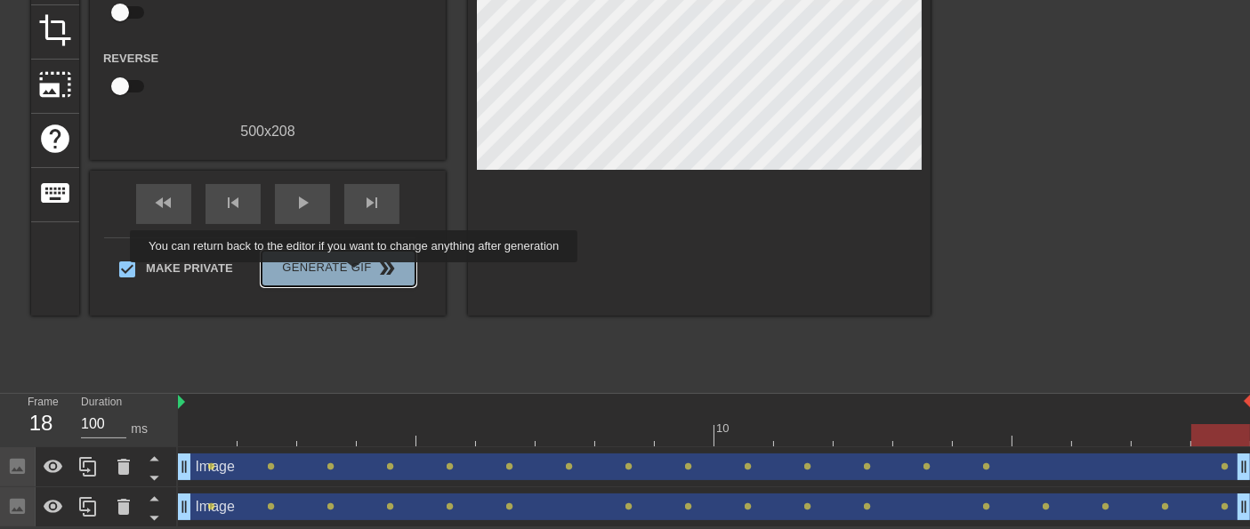
click at [357, 275] on span "Generate Gif double_arrow" at bounding box center [339, 268] width 140 height 21
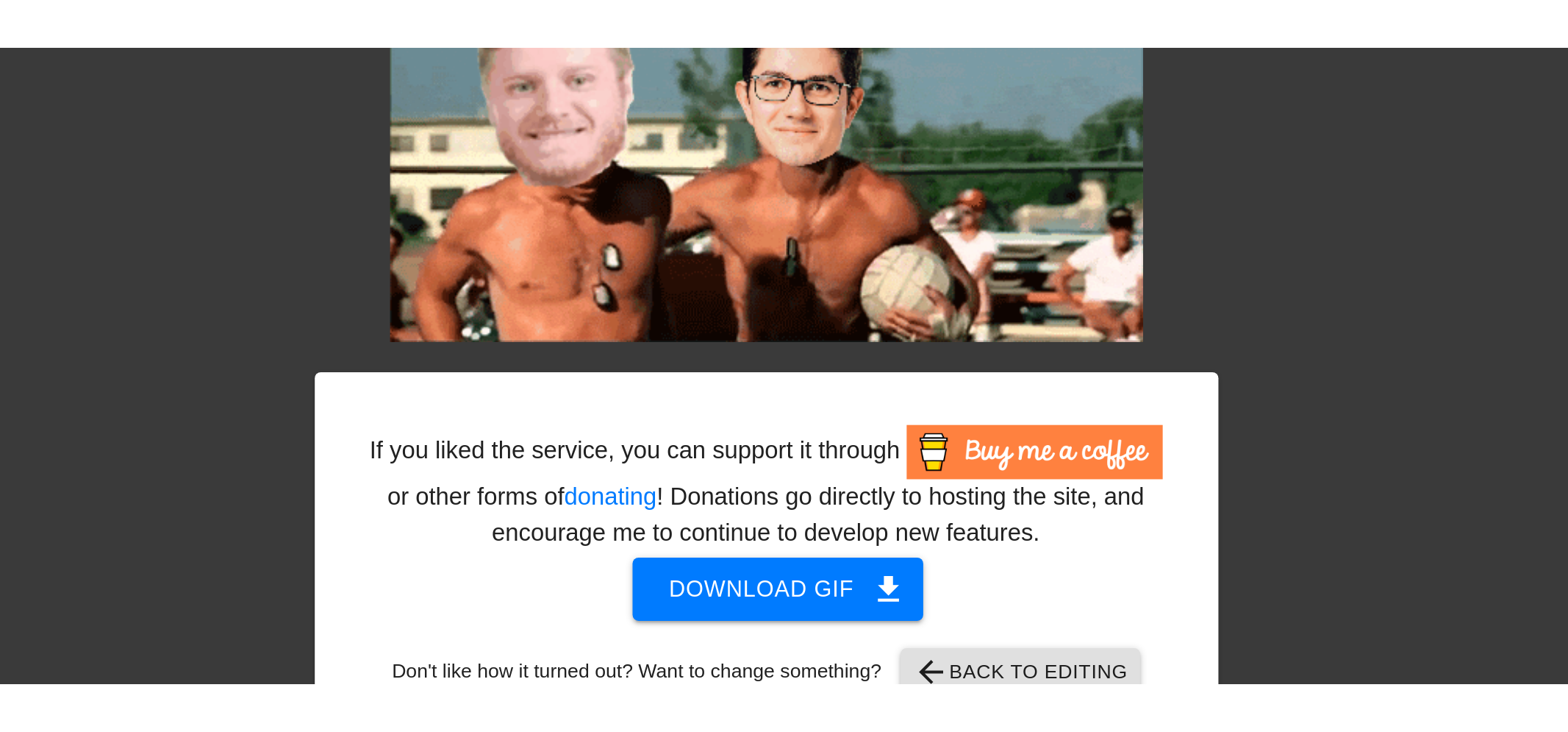
scroll to position [0, 0]
